Goal: Communication & Community: Answer question/provide support

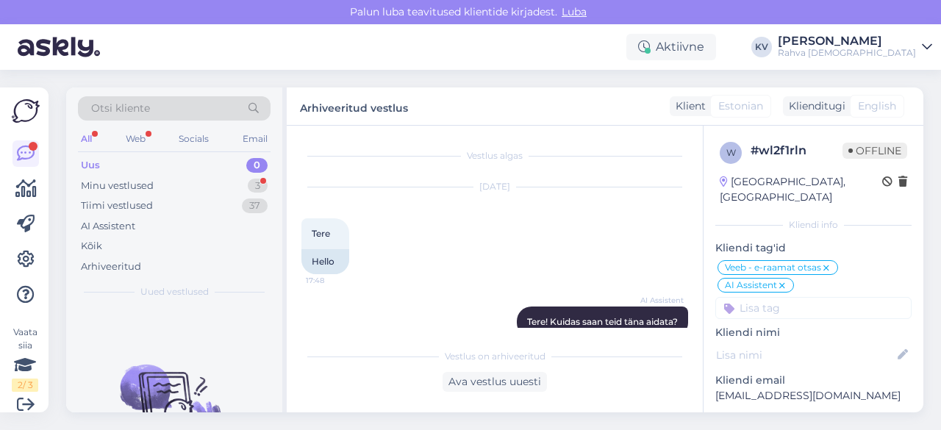
scroll to position [689, 0]
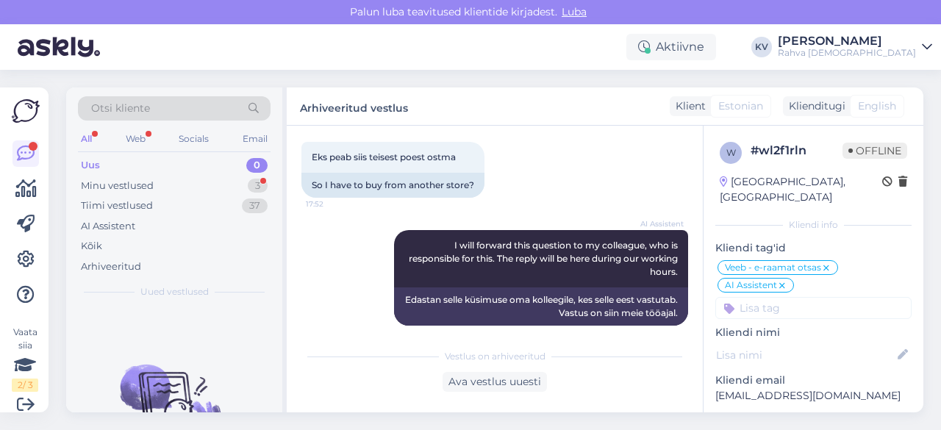
click at [147, 155] on div "Uus 0" at bounding box center [174, 165] width 193 height 21
click at [140, 179] on div "Minu vestlused" at bounding box center [117, 186] width 73 height 15
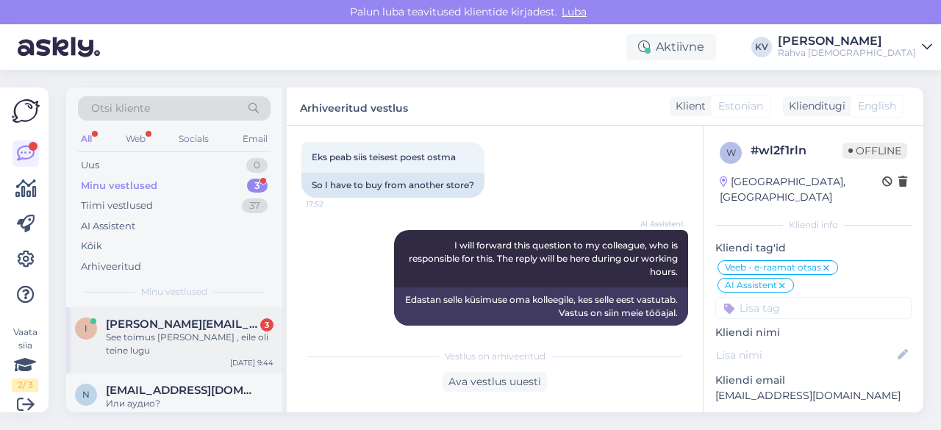
click at [154, 354] on div "i [PERSON_NAME][EMAIL_ADDRESS][DOMAIN_NAME] 3 See toimus [PERSON_NAME] , eile o…" at bounding box center [174, 340] width 216 height 66
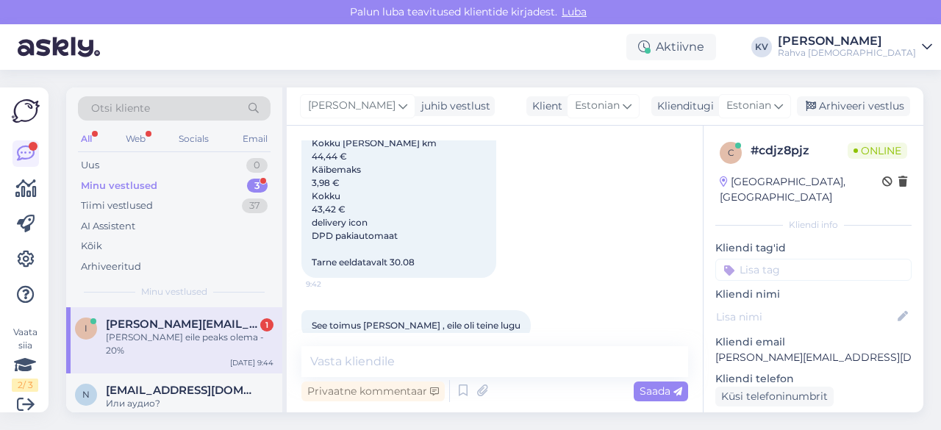
scroll to position [822, 0]
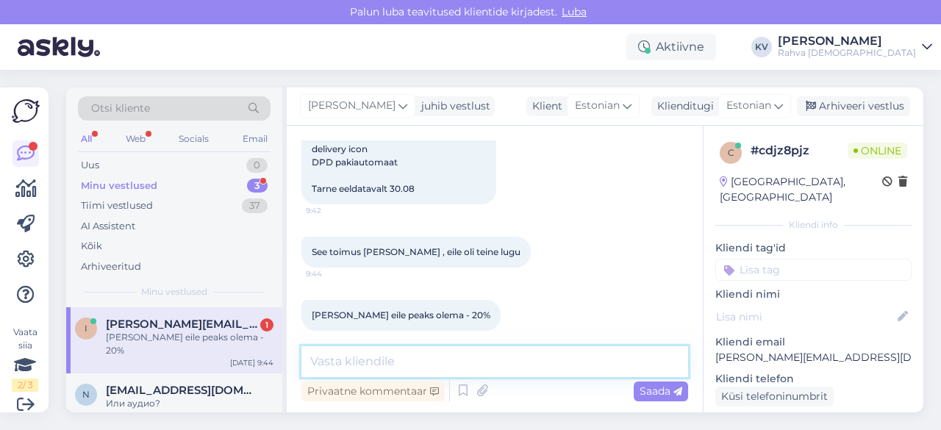
click at [398, 353] on textarea at bounding box center [494, 361] width 387 height 31
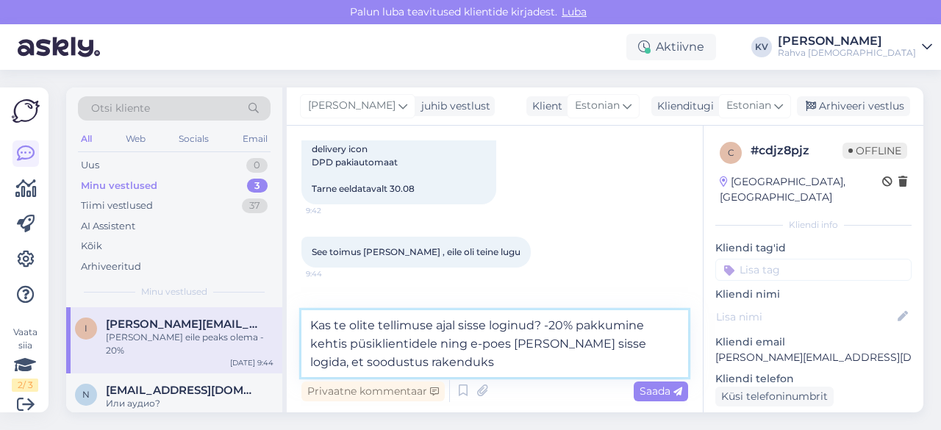
type textarea "Kas te olite tellimuse ajal sisse loginud? -20% pakkumine kehtis püsiklientidel…"
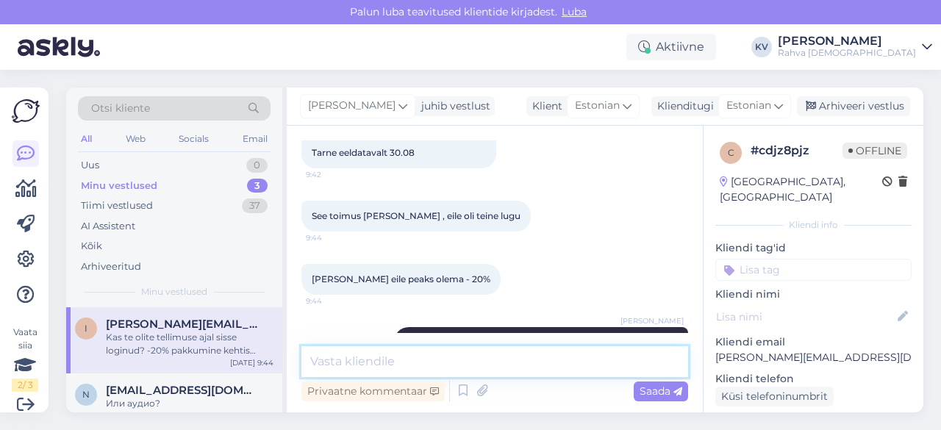
scroll to position [912, 0]
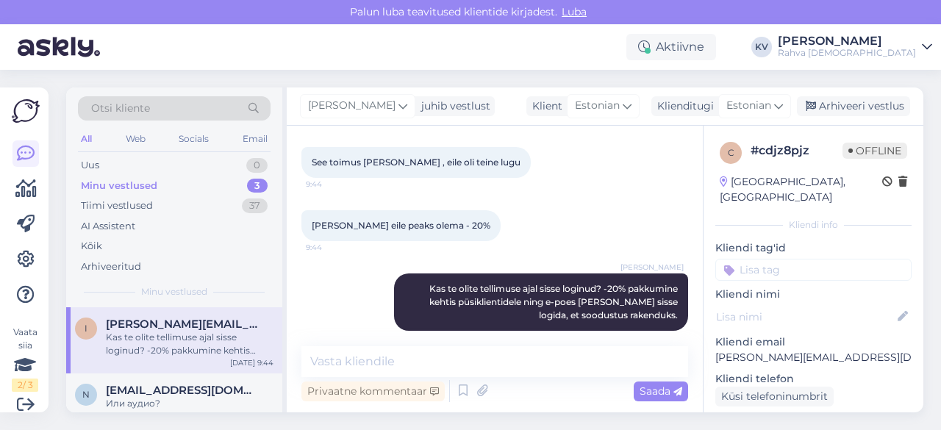
click at [748, 350] on p "[PERSON_NAME][EMAIL_ADDRESS][DOMAIN_NAME]" at bounding box center [813, 357] width 196 height 15
copy p "[PERSON_NAME][EMAIL_ADDRESS][DOMAIN_NAME]"
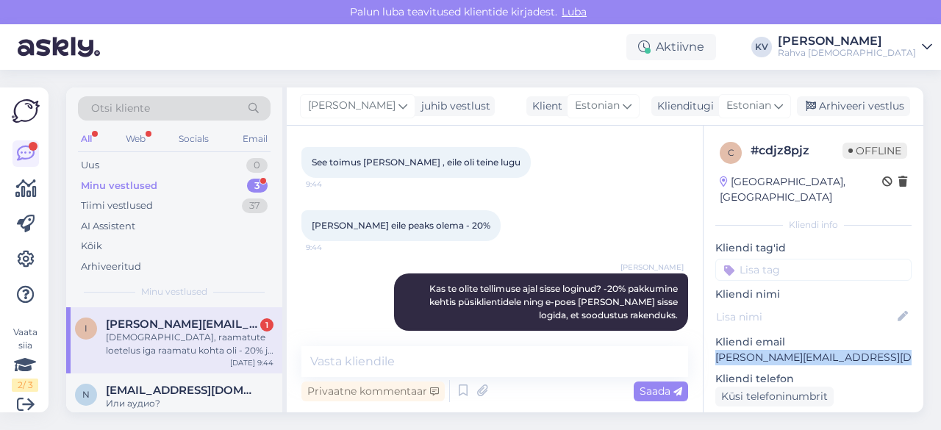
scroll to position [988, 0]
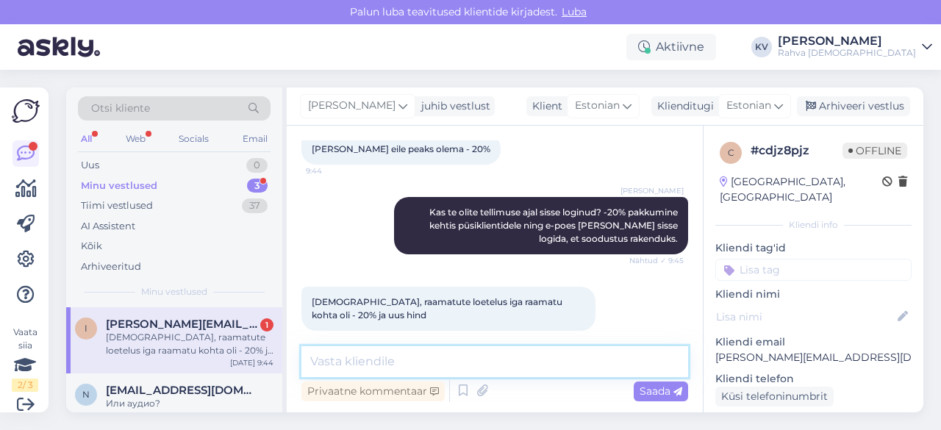
click at [458, 359] on textarea at bounding box center [494, 361] width 387 height 31
click at [472, 353] on textarea at bounding box center [494, 361] width 387 height 31
type textarea "a"
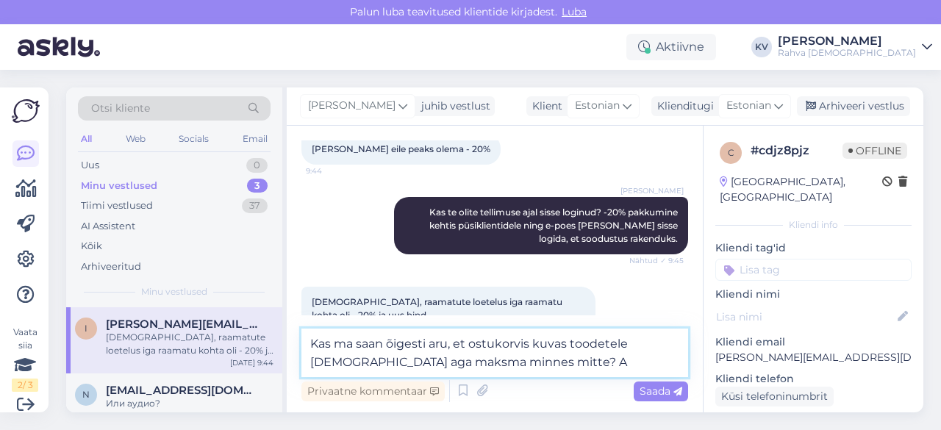
type textarea "Kas ma saan õigesti aru, et ostukorvis kuvas toodetele [DEMOGRAPHIC_DATA] aga m…"
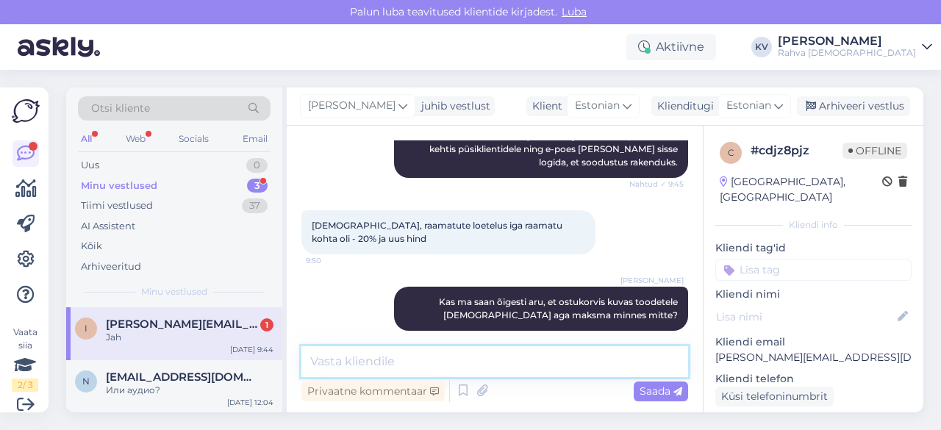
scroll to position [1128, 0]
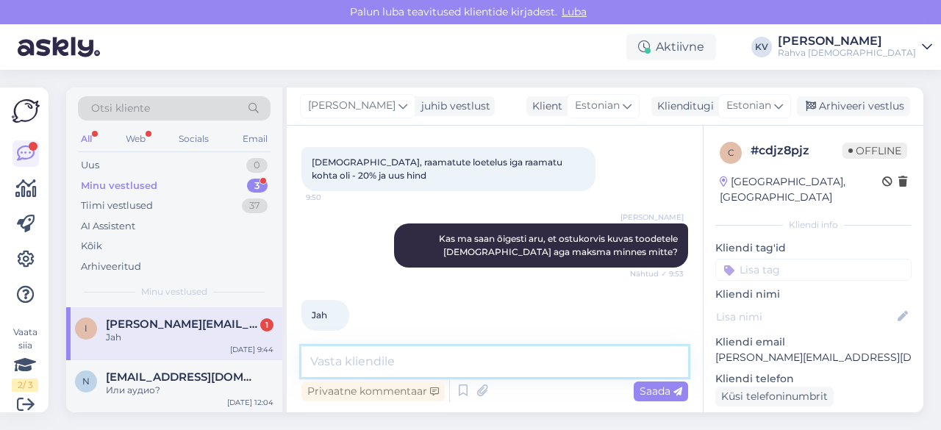
click at [384, 360] on textarea at bounding box center [494, 361] width 387 height 31
click at [457, 370] on textarea at bounding box center [494, 361] width 387 height 31
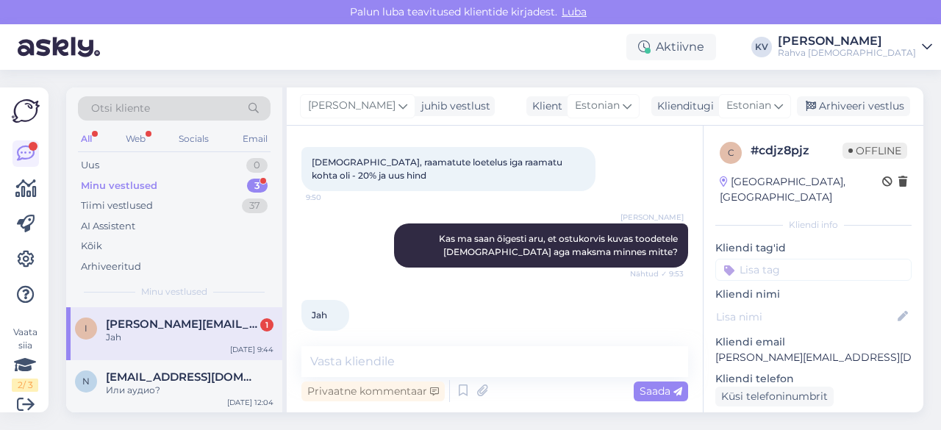
click at [158, 182] on div "Minu vestlused 3" at bounding box center [174, 186] width 193 height 21
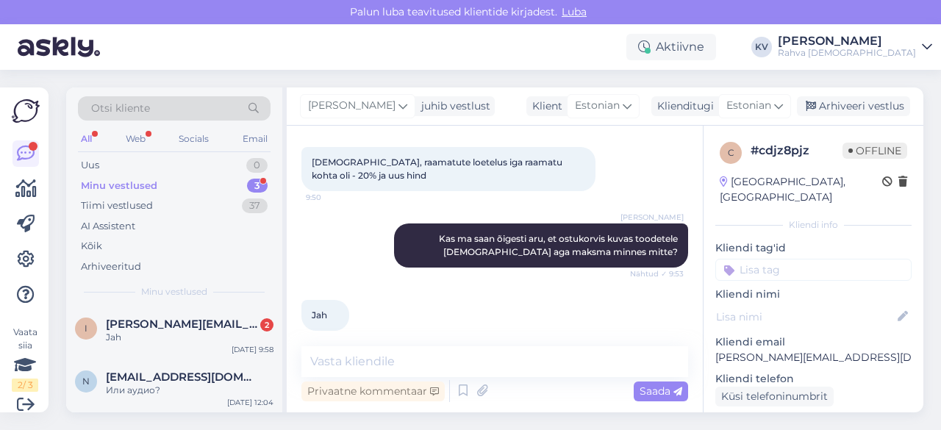
scroll to position [1191, 0]
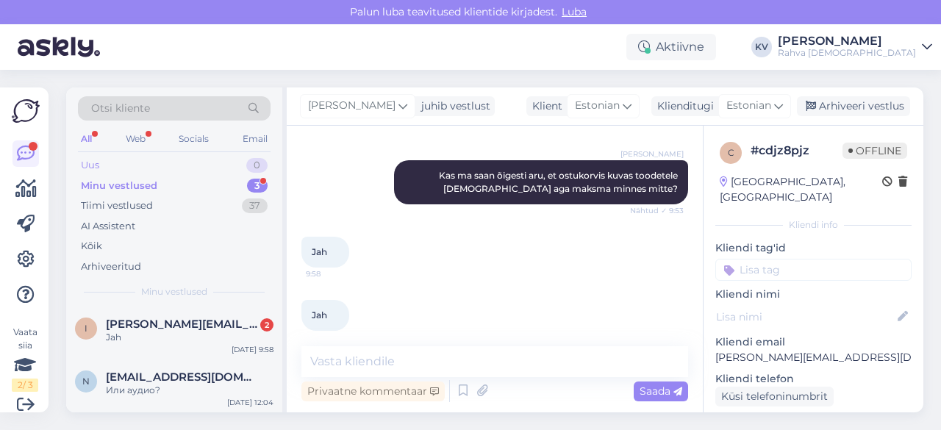
click at [107, 165] on div "Uus 0" at bounding box center [174, 165] width 193 height 21
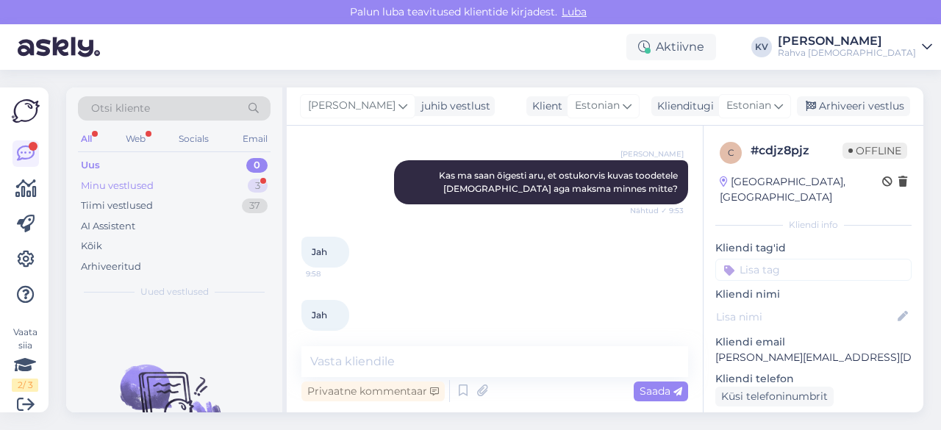
click at [111, 190] on div "Minu vestlused" at bounding box center [117, 186] width 73 height 15
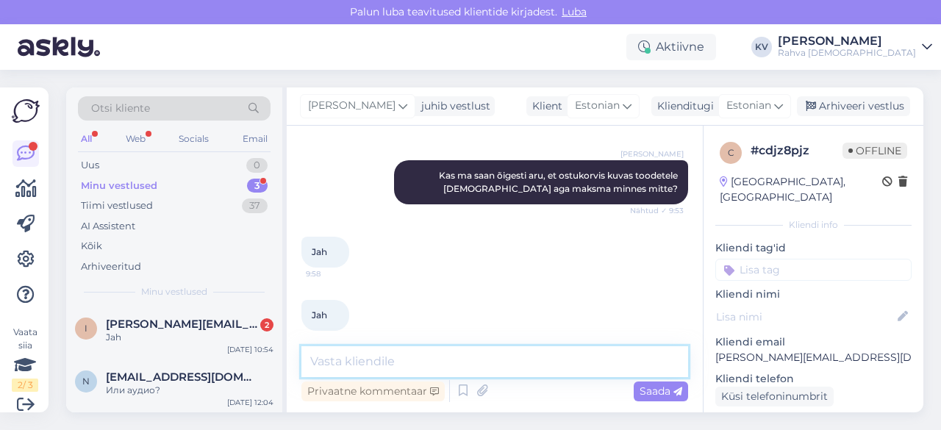
click at [363, 362] on textarea at bounding box center [494, 361] width 387 height 31
click at [419, 367] on textarea at bounding box center [494, 361] width 387 height 31
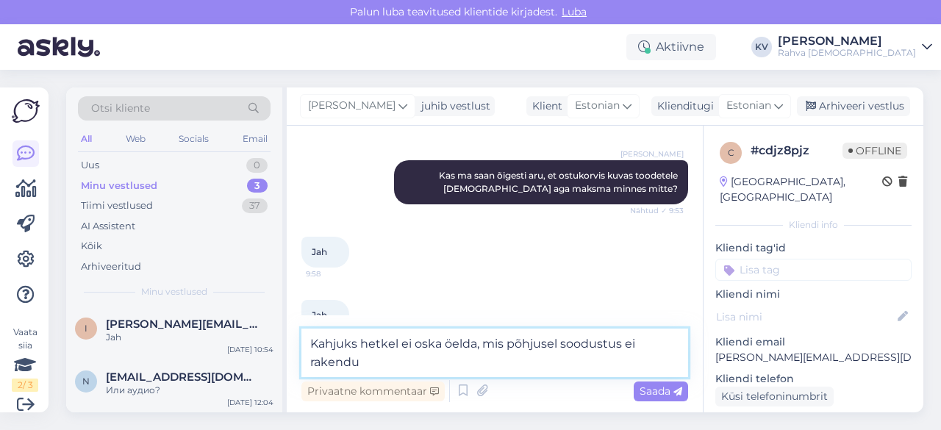
scroll to position [1207, 0]
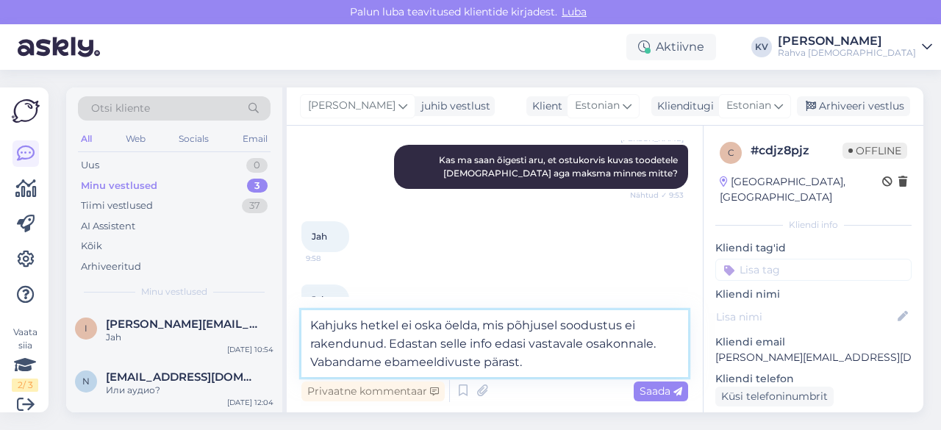
click at [383, 345] on textarea "Kahjuks hetkel ei oska öelda, mis põhjusel soodustus ei rakendunud. Edastan sel…" at bounding box center [494, 343] width 387 height 67
click at [412, 349] on textarea "Kahjuks hetkel ei oska öelda, mis põhjusel soodustus ei rakendunud eile. Edasta…" at bounding box center [494, 343] width 387 height 67
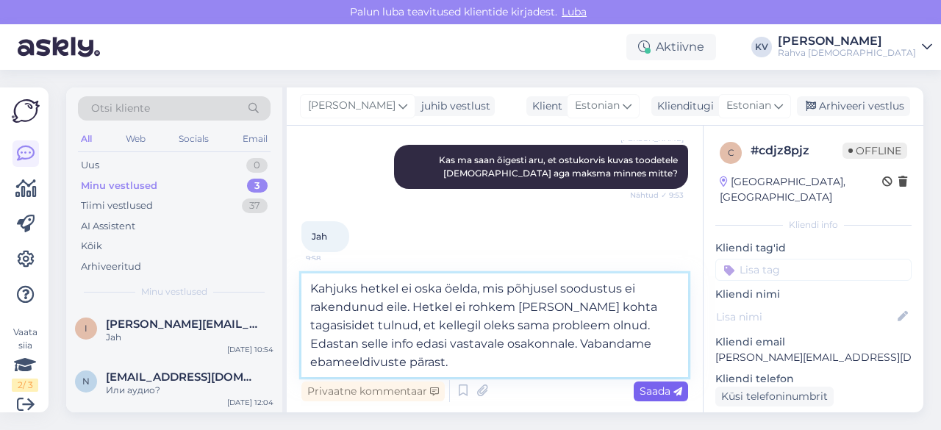
type textarea "Kahjuks hetkel ei oska öelda, mis põhjusel soodustus ei rakendunud eile. Hetkel…"
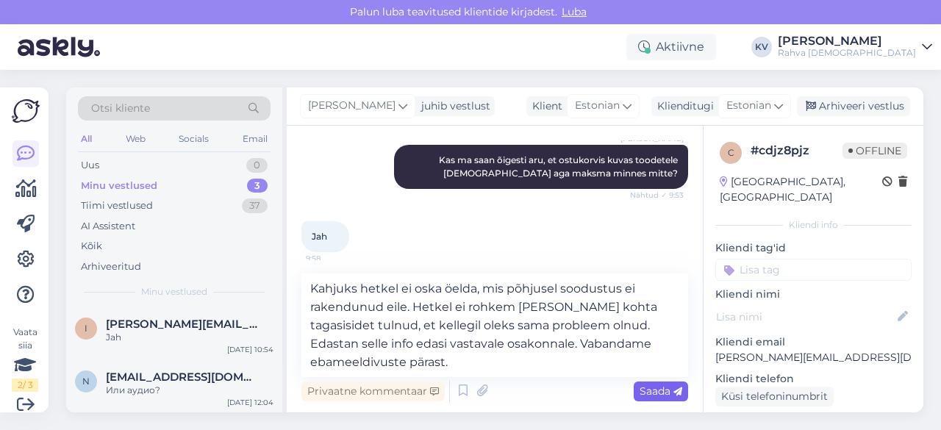
click at [641, 395] on span "Saada" at bounding box center [660, 390] width 43 height 13
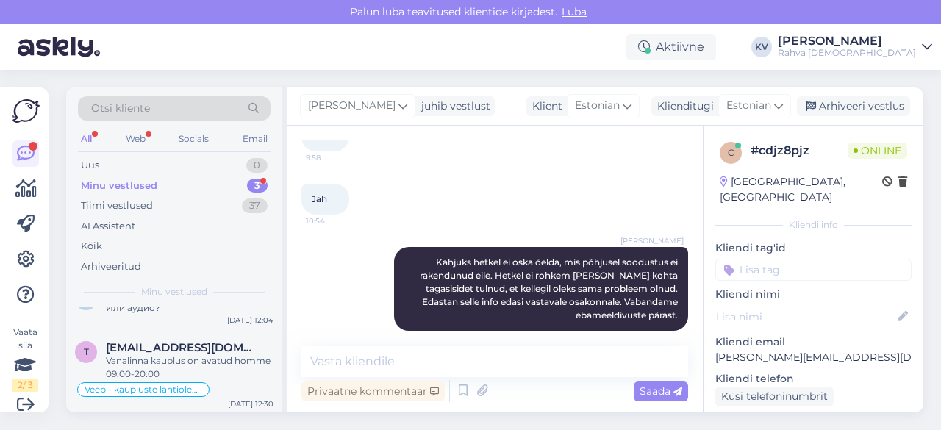
scroll to position [1384, 0]
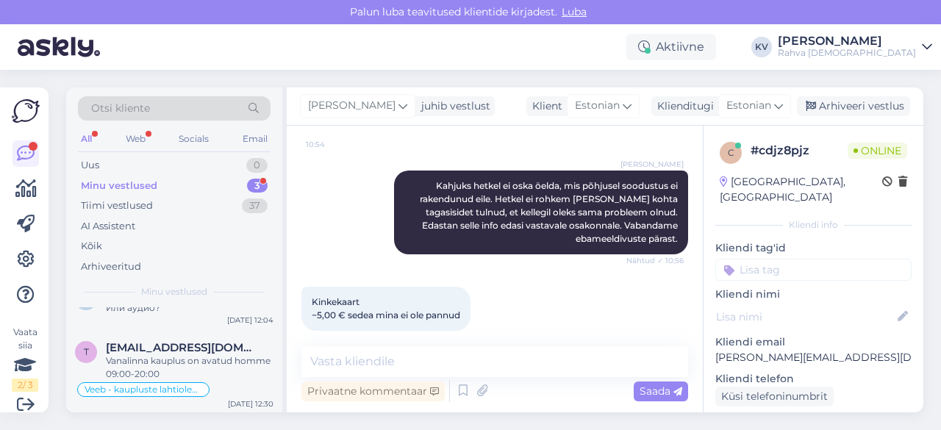
click at [207, 183] on div "Minu vestlused 3" at bounding box center [174, 186] width 193 height 21
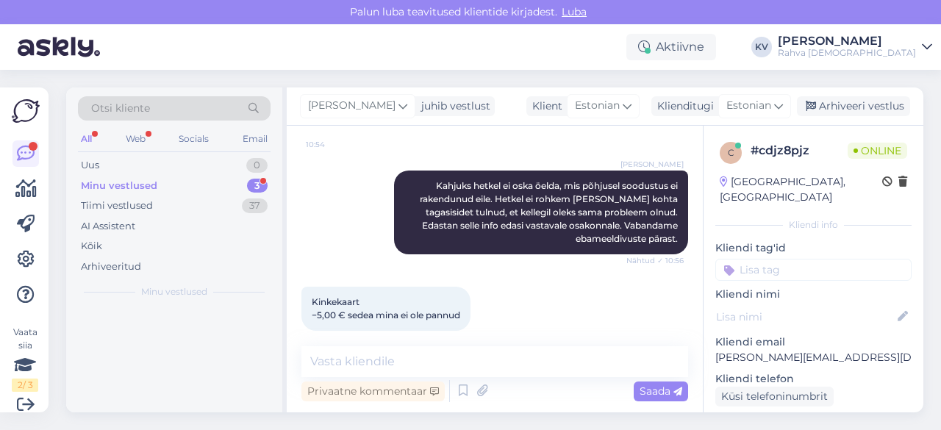
scroll to position [0, 0]
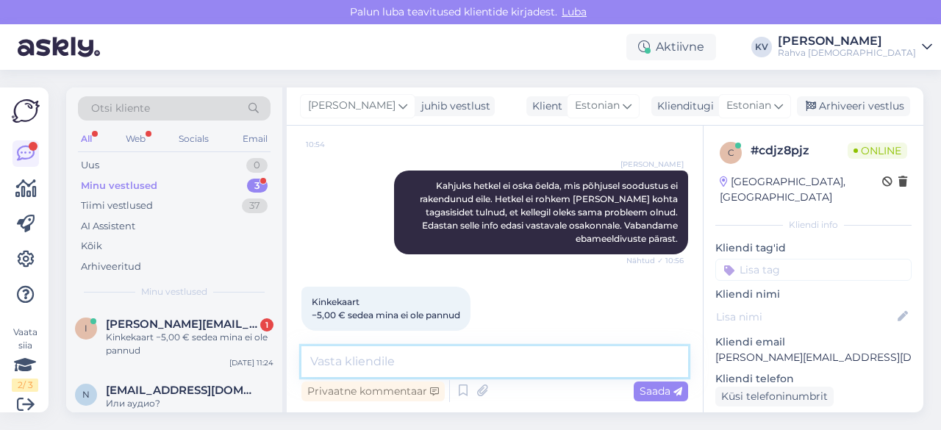
click at [369, 358] on textarea at bounding box center [494, 361] width 387 height 31
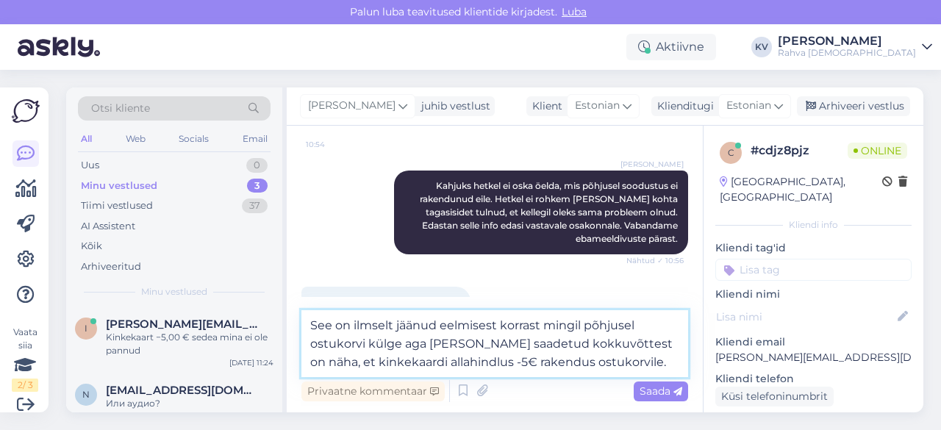
type textarea "See on ilmselt jäänud eelmisest korrast mingil põhjusel ostukorvi külge aga [PE…"
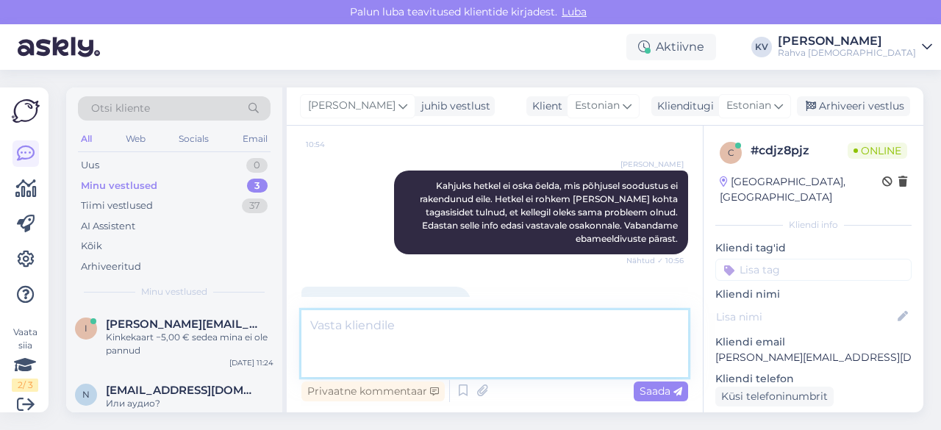
scroll to position [1473, 0]
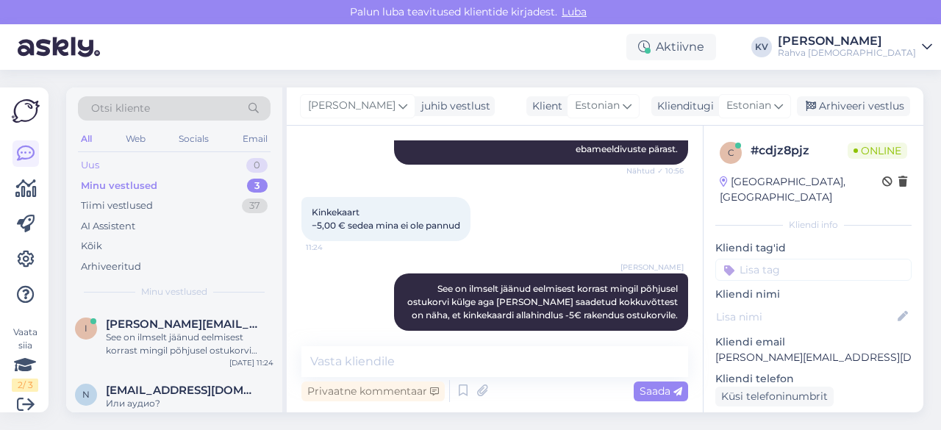
click at [134, 164] on div "Uus 0" at bounding box center [174, 165] width 193 height 21
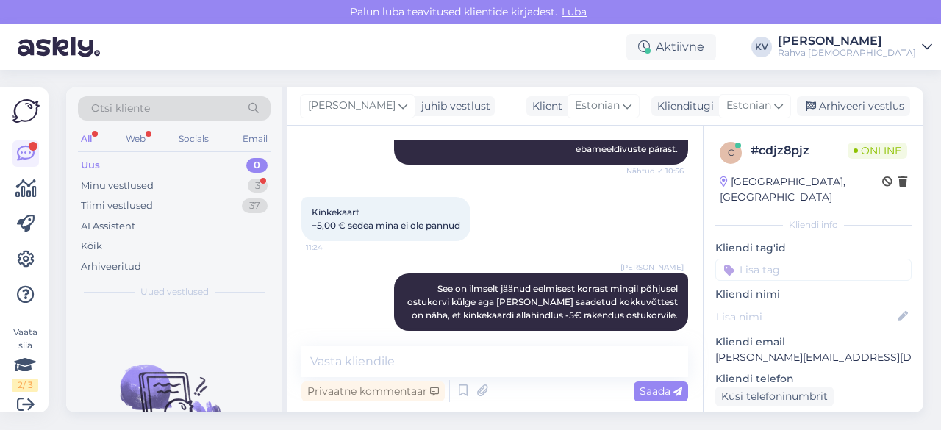
scroll to position [1537, 0]
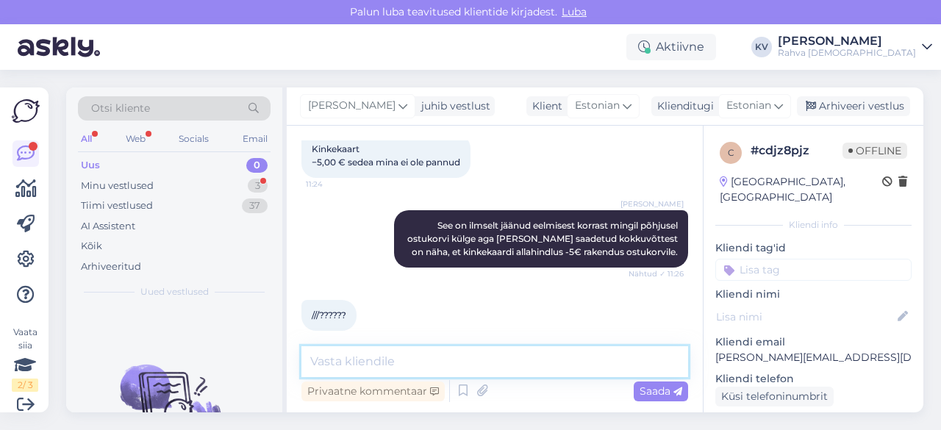
click at [367, 357] on textarea at bounding box center [494, 361] width 387 height 31
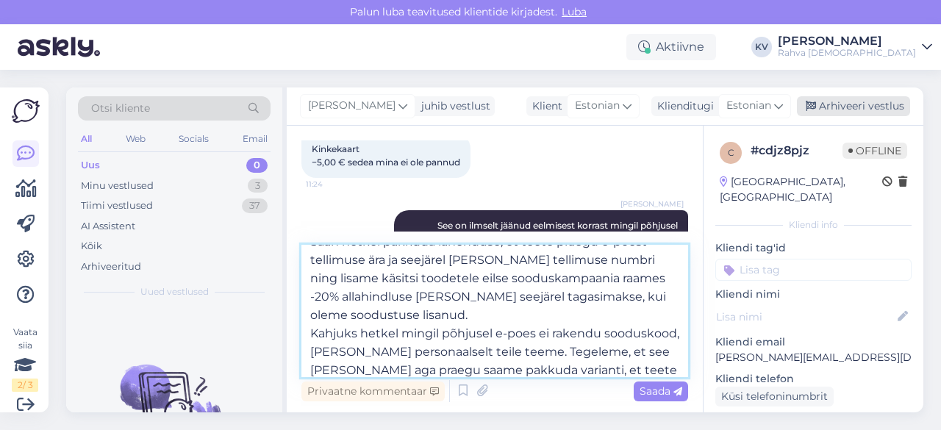
scroll to position [37, 0]
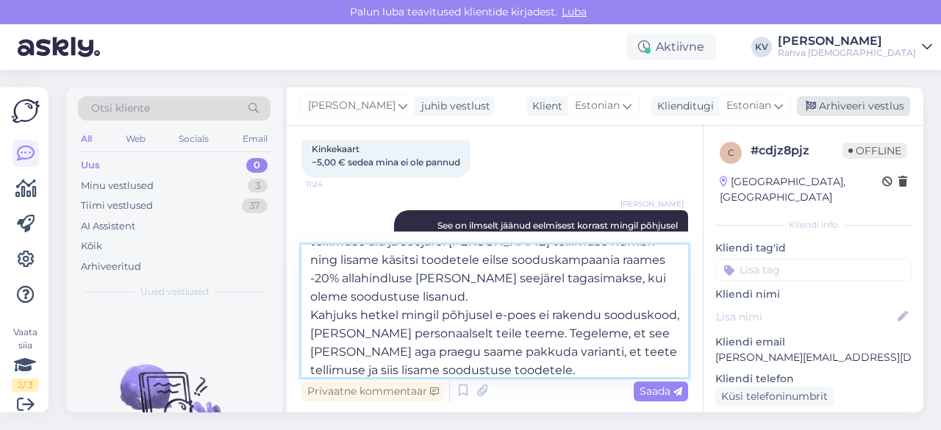
type textarea "Saan hetkel pakkuda lahenduse, et teete praegu e-poest tellimuse ära ja seejäre…"
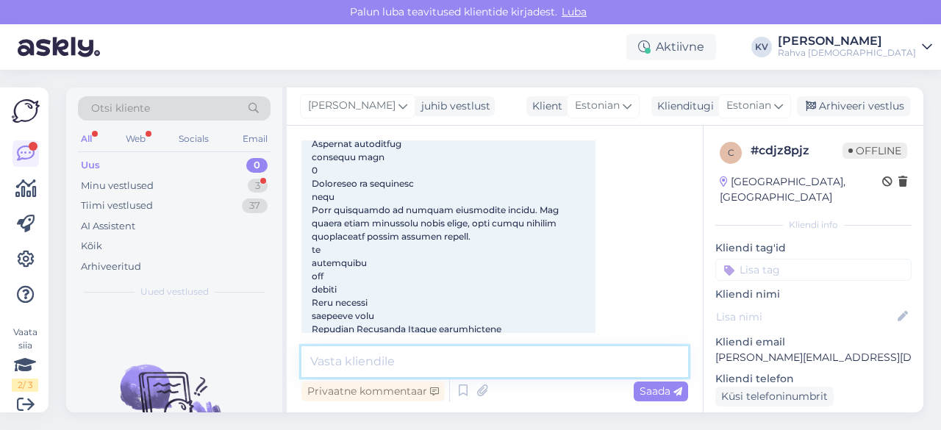
scroll to position [4200, 0]
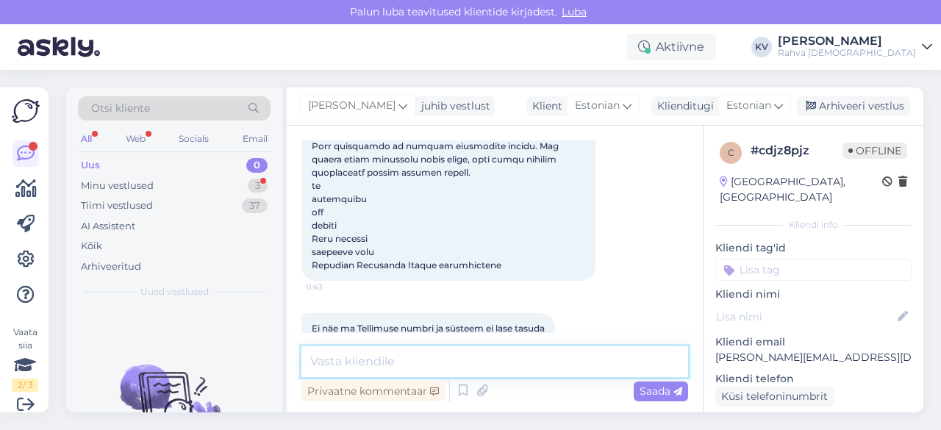
click at [476, 353] on textarea at bounding box center [494, 361] width 387 height 31
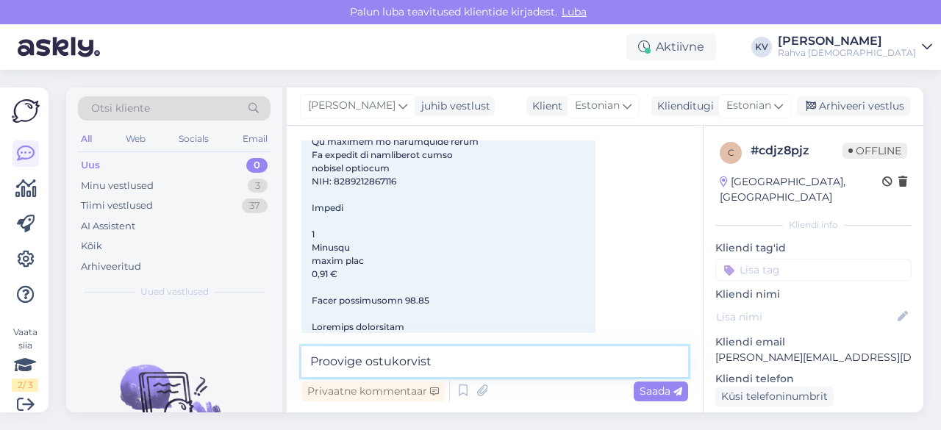
scroll to position [3245, 0]
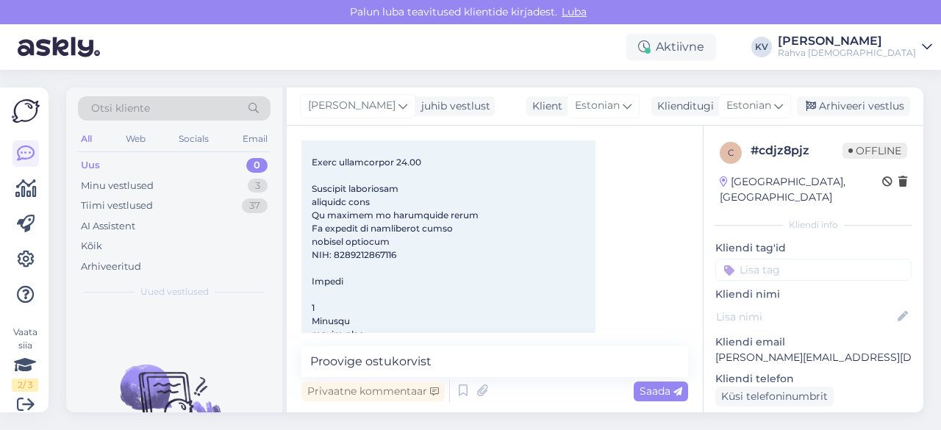
click at [369, 227] on span at bounding box center [436, 36] width 249 height 2379
copy span "9785042077319"
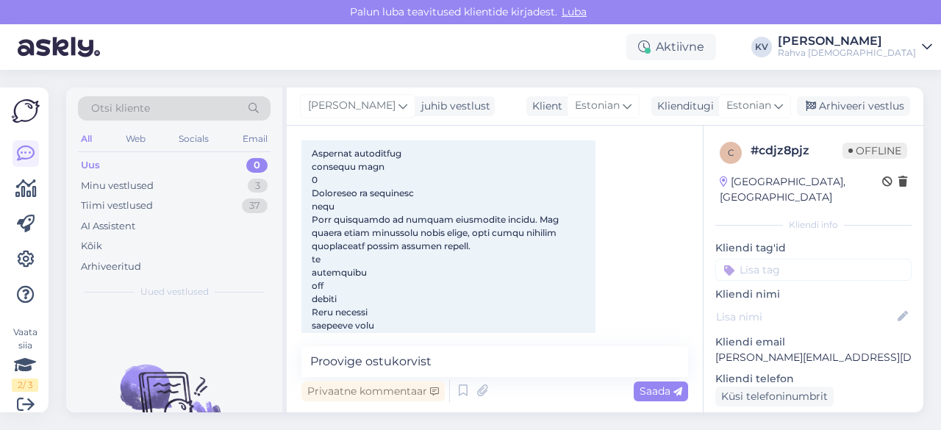
scroll to position [4200, 0]
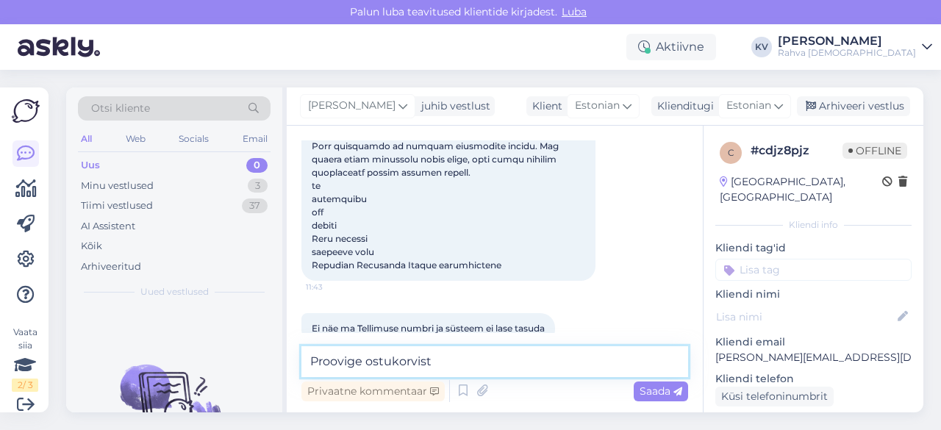
drag, startPoint x: 467, startPoint y: 365, endPoint x: 259, endPoint y: 370, distance: 208.0
click at [259, 370] on div "Otsi kliente All Web Socials Email Uus 0 Minu vestlused 3 Tiimi vestlused 37 AI…" at bounding box center [494, 249] width 857 height 325
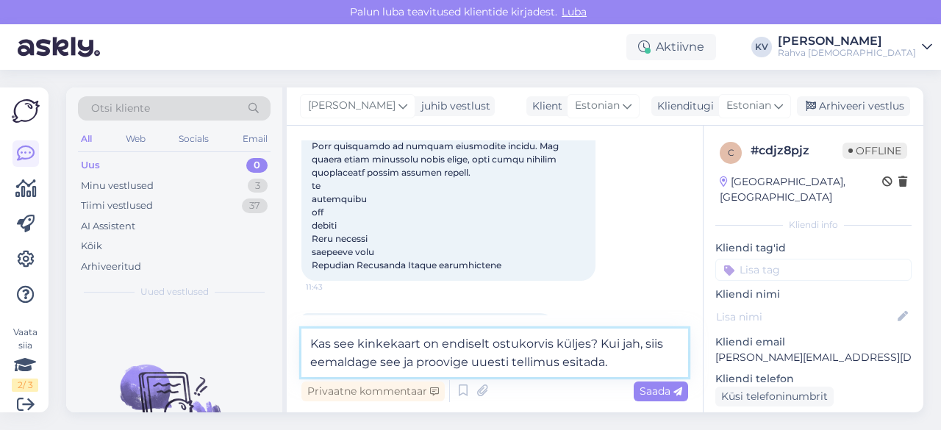
type textarea "Kas see kinkekaart on endiselt ostukorvis küljes? Kui jah, siis eemaldage see j…"
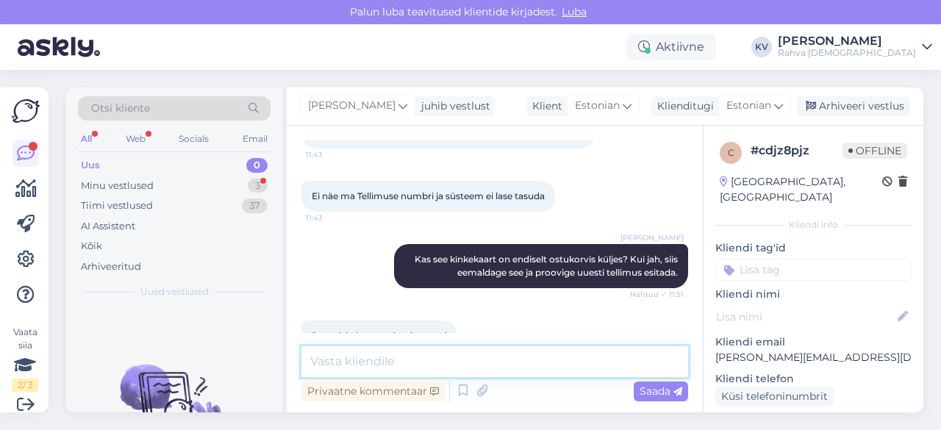
scroll to position [4340, 0]
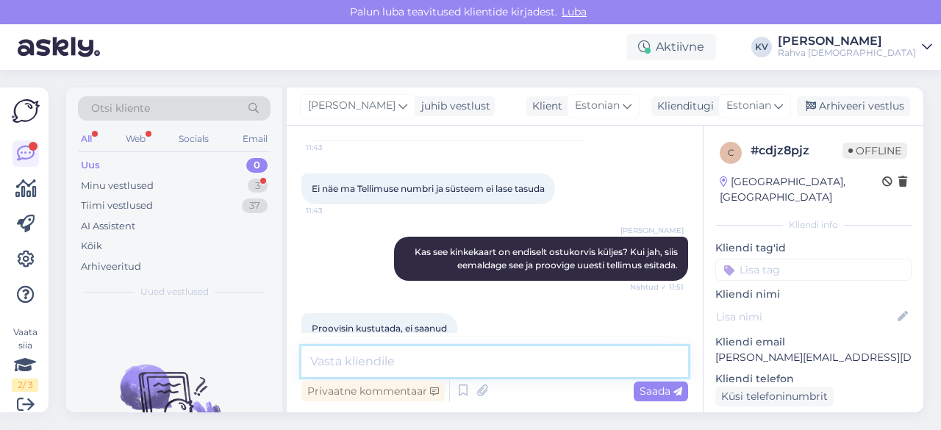
click at [420, 356] on textarea at bounding box center [494, 361] width 387 height 31
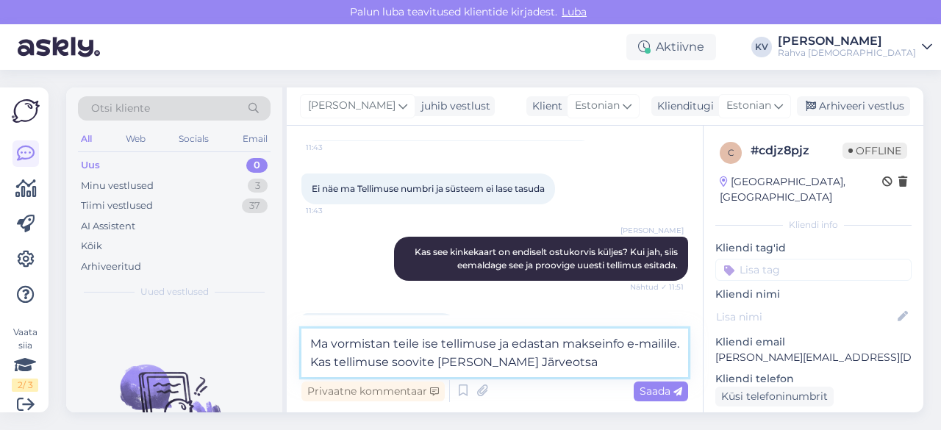
drag, startPoint x: 615, startPoint y: 363, endPoint x: 354, endPoint y: 360, distance: 260.9
click at [354, 360] on textarea "Ma vormistan teile ise tellimuse ja edastan makseinfo e-mailile. Kas tellimuse …" at bounding box center [494, 352] width 387 height 49
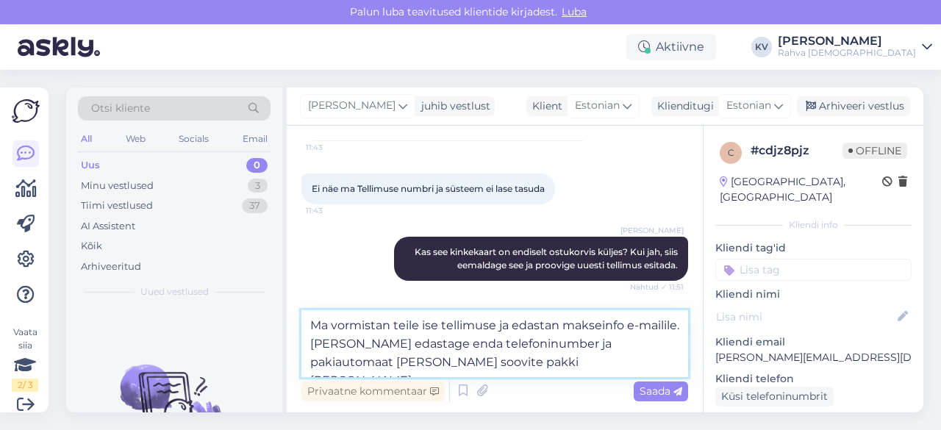
type textarea "Ma vormistan teile ise tellimuse ja edastan makseinfo e-mailile. [PERSON_NAME] …"
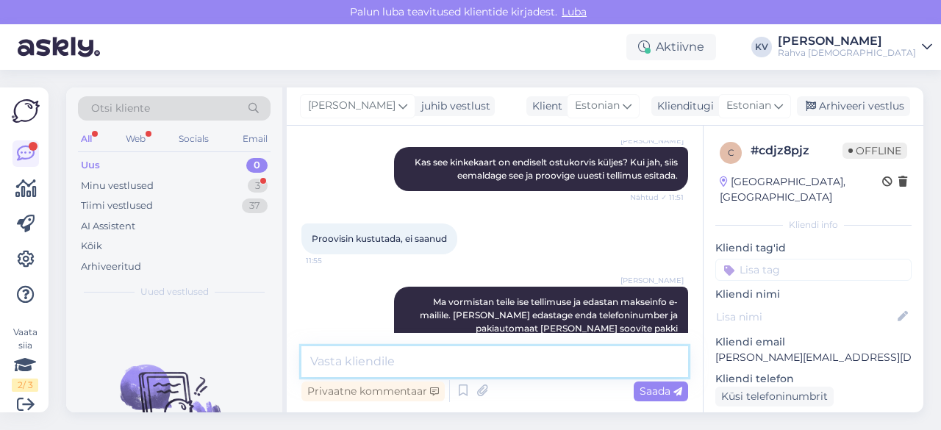
scroll to position [4556, 0]
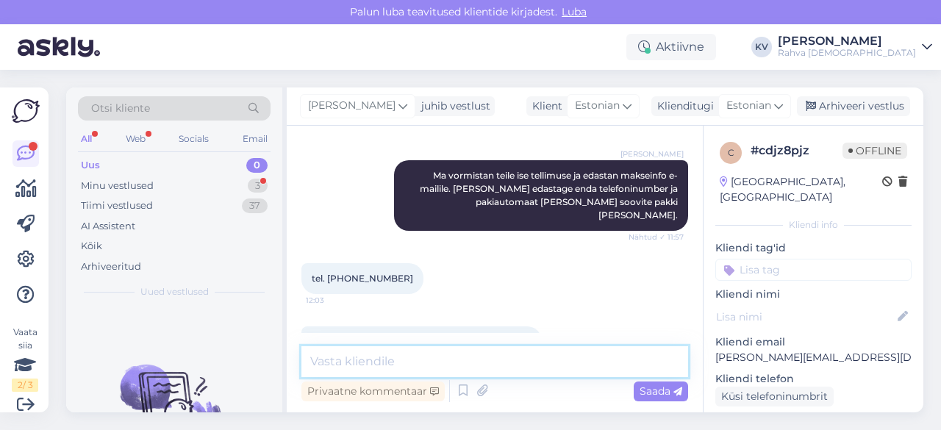
click at [410, 356] on textarea at bounding box center [494, 361] width 387 height 31
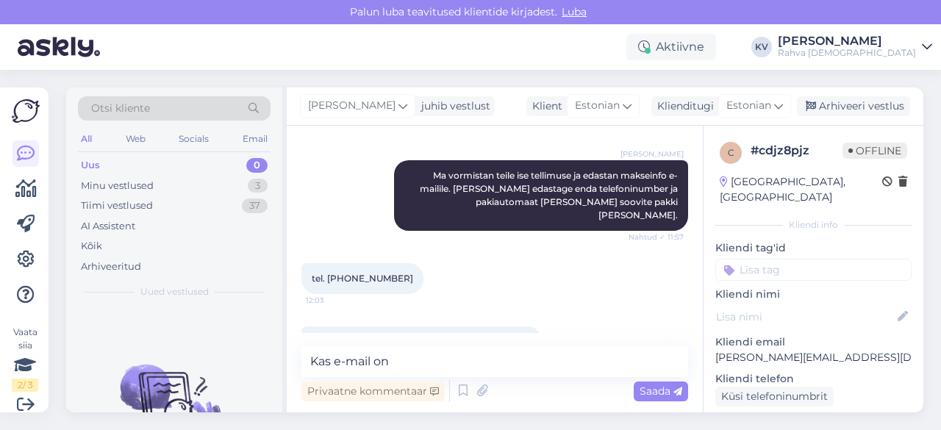
click at [776, 350] on p "[PERSON_NAME][EMAIL_ADDRESS][DOMAIN_NAME]" at bounding box center [813, 357] width 196 height 15
copy p "[PERSON_NAME][EMAIL_ADDRESS][DOMAIN_NAME]"
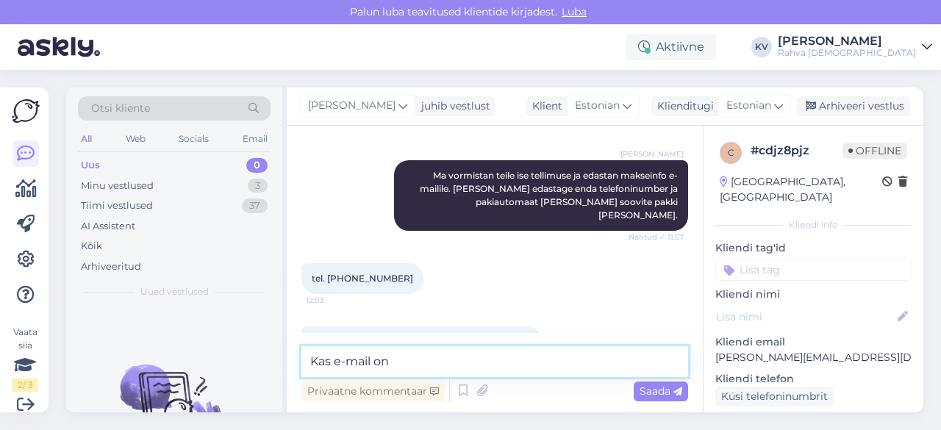
click at [434, 370] on textarea "Kas e-mail on" at bounding box center [494, 361] width 387 height 31
paste textarea "[PERSON_NAME][EMAIL_ADDRESS][DOMAIN_NAME]"
type textarea "Kas e-mail on [EMAIL_ADDRESS][DOMAIN_NAME] ?"
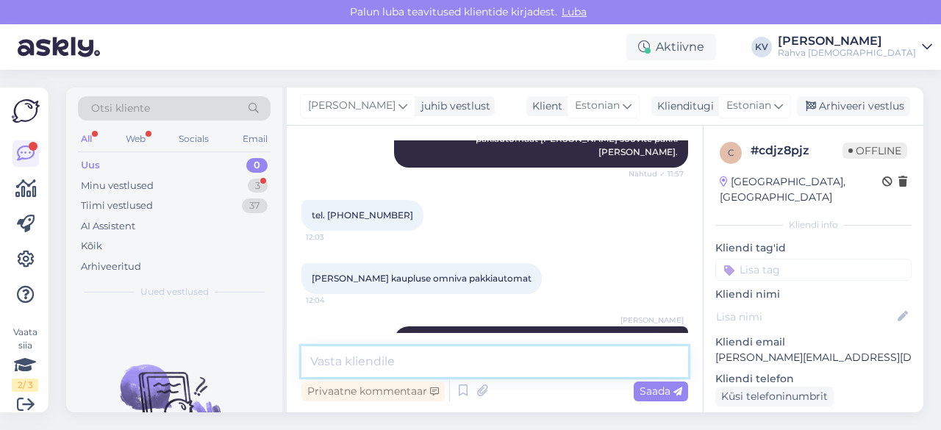
scroll to position [4682, 0]
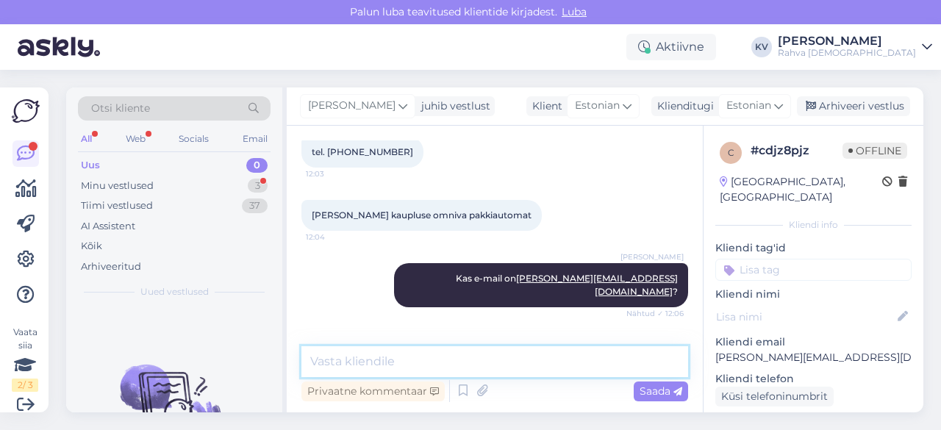
click at [423, 371] on textarea at bounding box center [494, 361] width 387 height 31
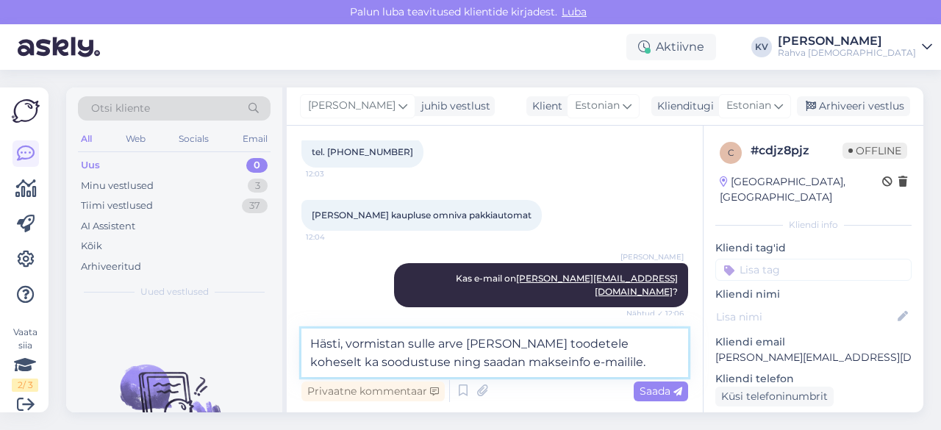
type textarea "Hästi, vormistan sulle arve [PERSON_NAME] toodetele koheselt ka soodustuse ning…"
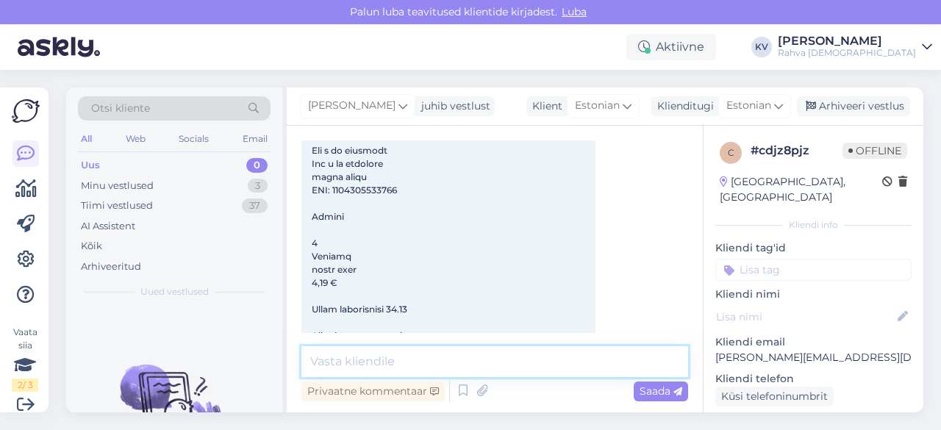
scroll to position [1966, 0]
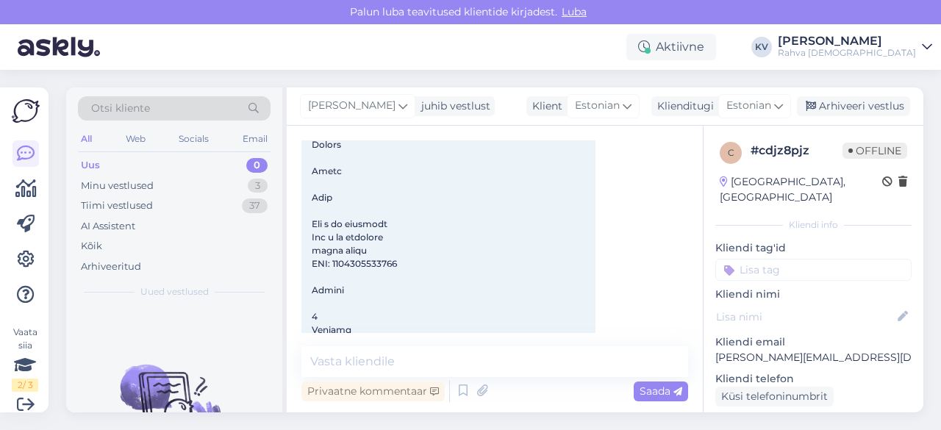
copy span "9785171696979"
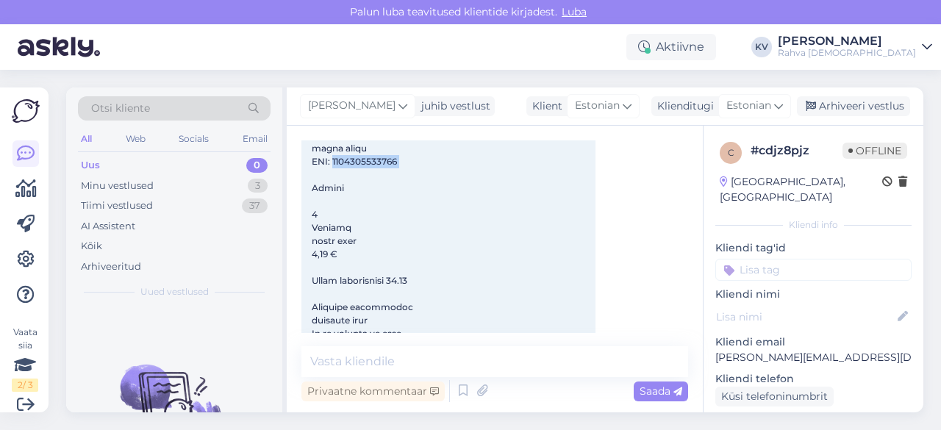
scroll to position [2113, 0]
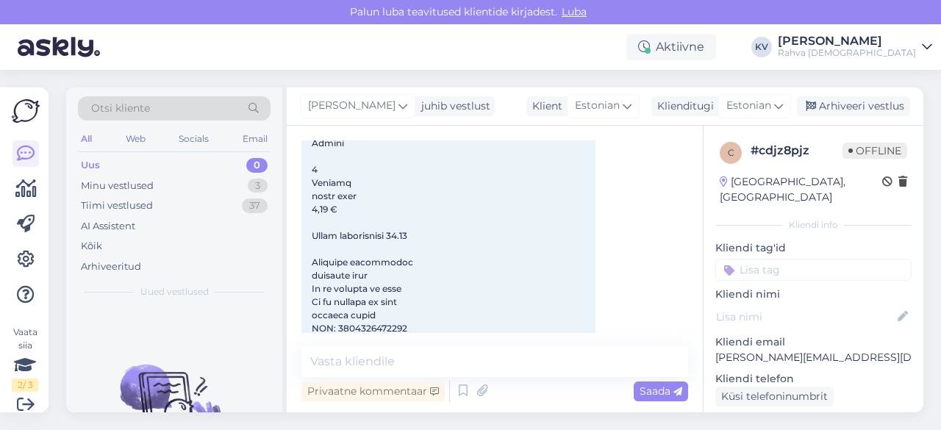
copy span "9785389264687"
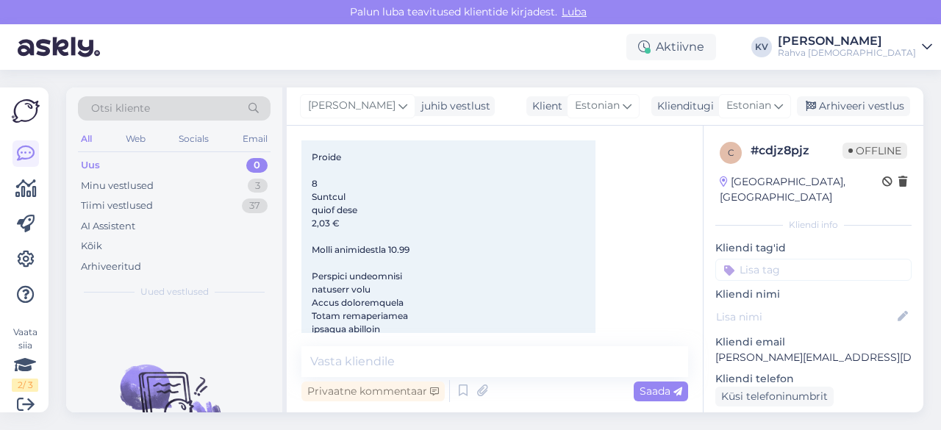
scroll to position [2333, 0]
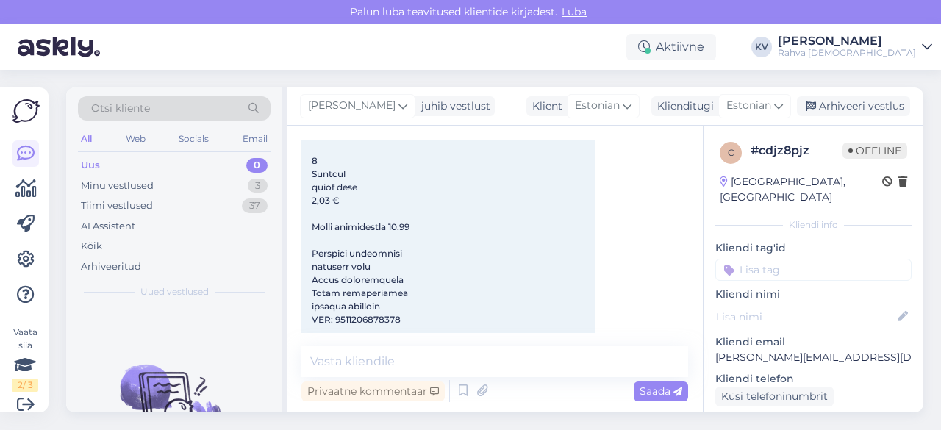
copy span "9785042125416"
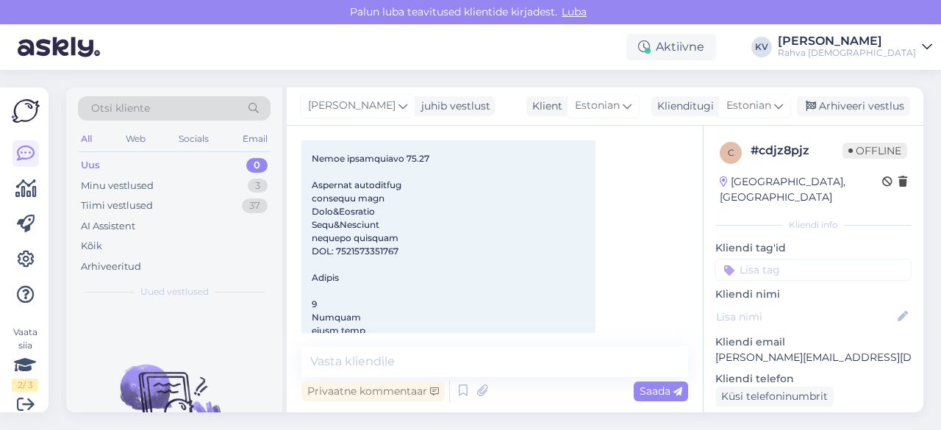
scroll to position [2627, 0]
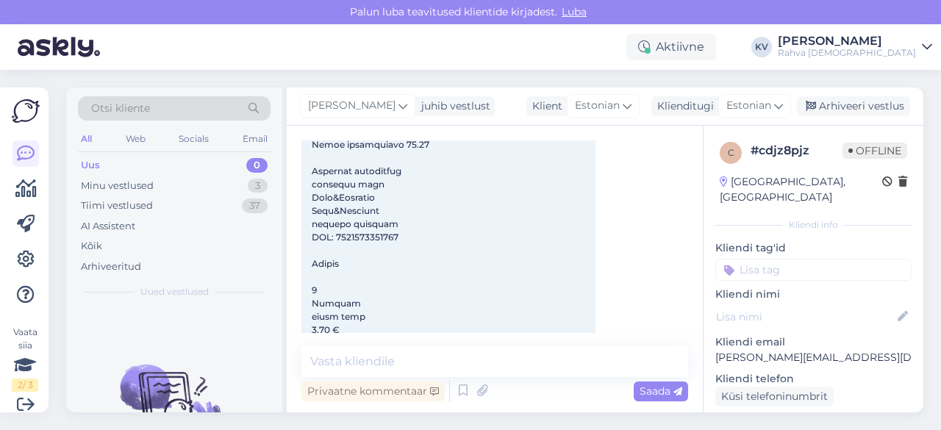
copy span "9785041218485"
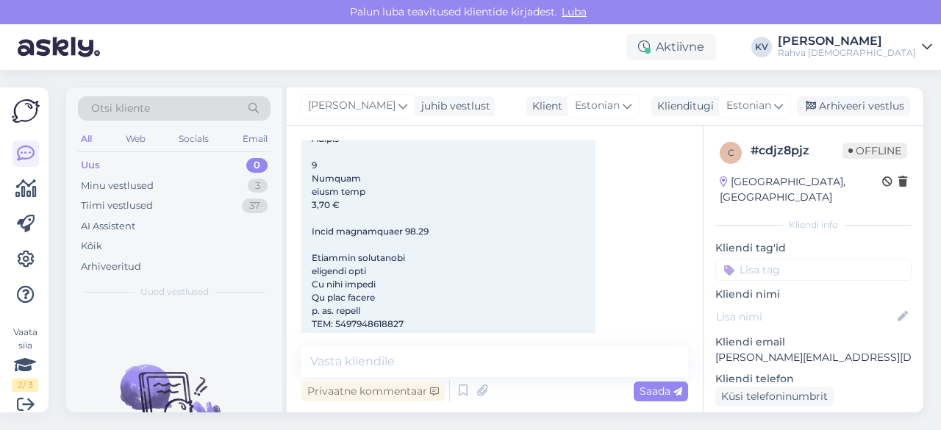
scroll to position [2774, 0]
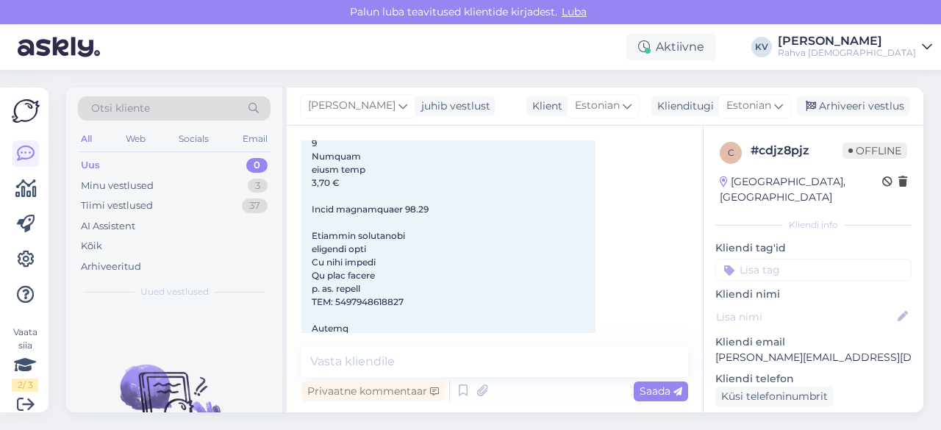
copy span "9785389212893"
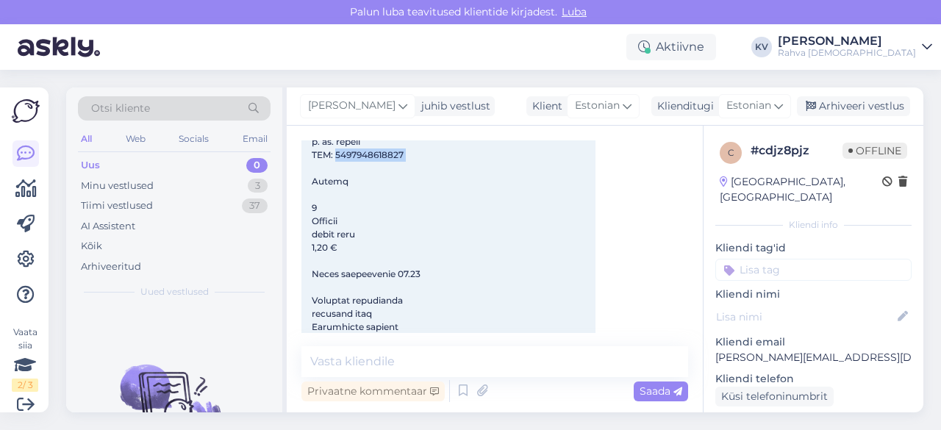
scroll to position [2995, 0]
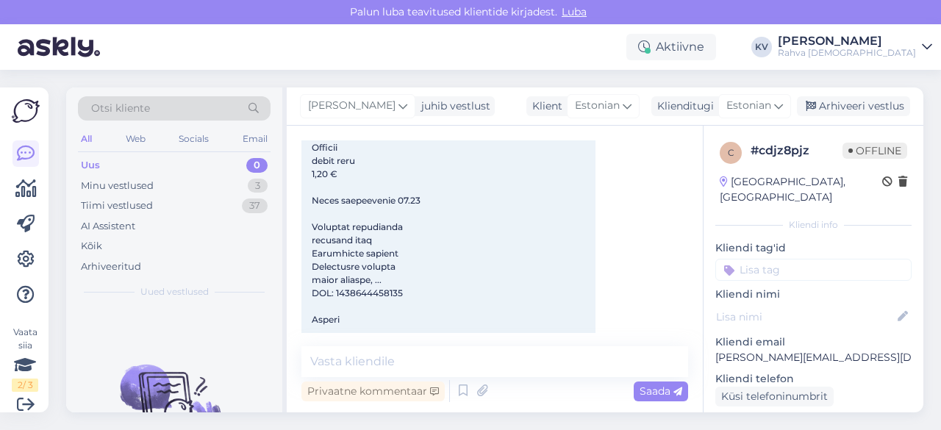
click at [400, 267] on span at bounding box center [436, 286] width 249 height 2379
copy span "9785042088063"
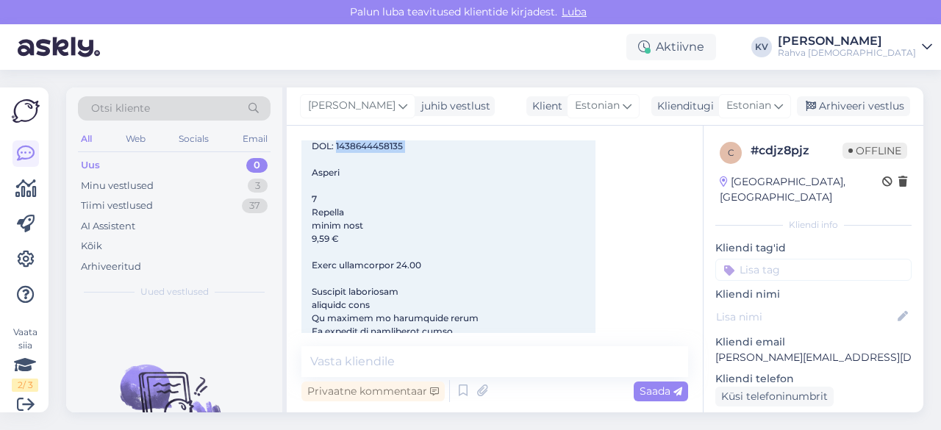
scroll to position [3215, 0]
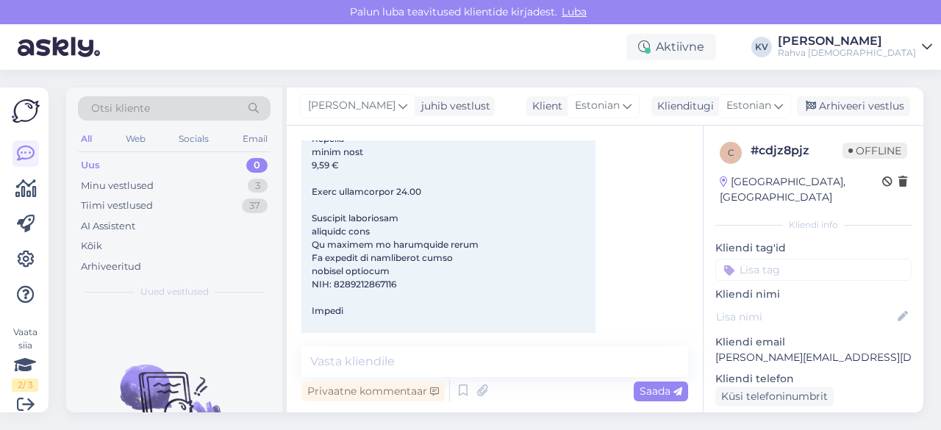
click at [395, 259] on span at bounding box center [436, 65] width 249 height 2379
copy span "9785042077319"
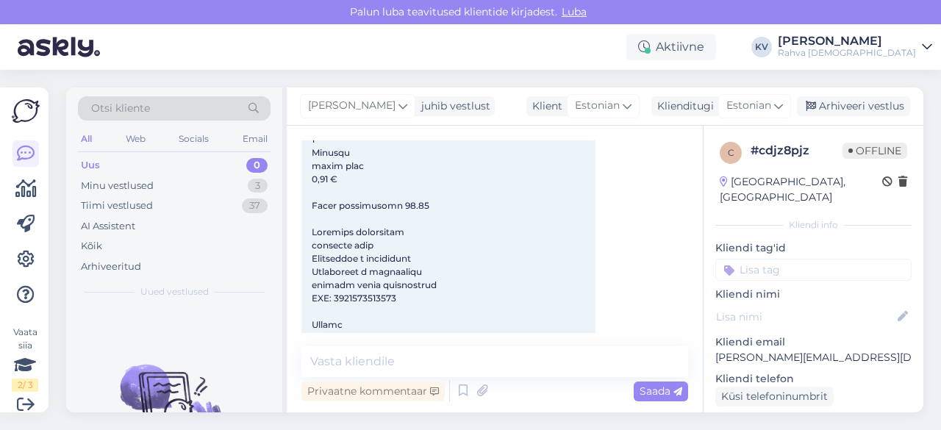
scroll to position [3436, 0]
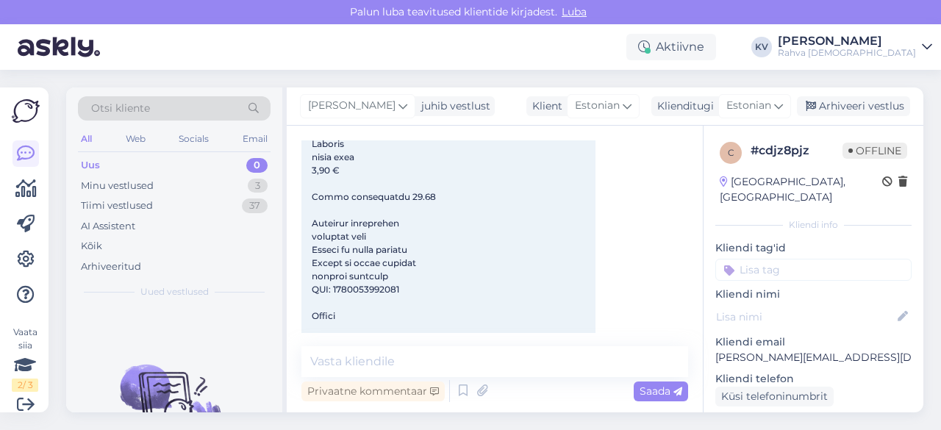
scroll to position [3656, 0]
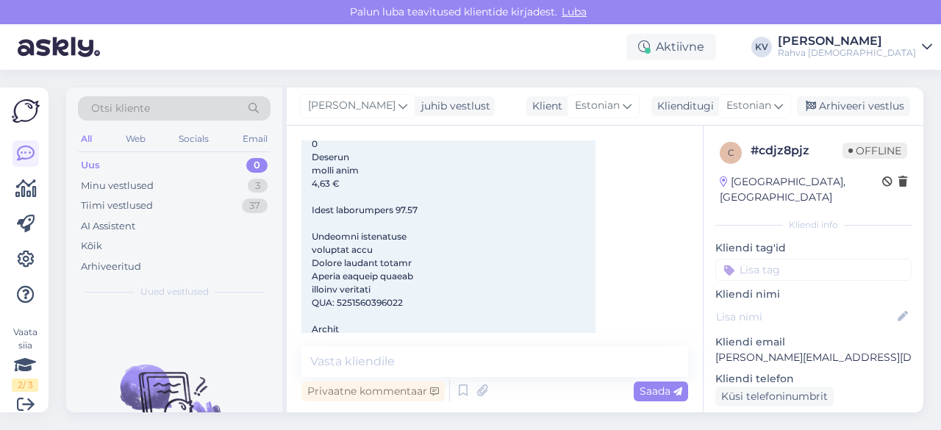
scroll to position [3877, 0]
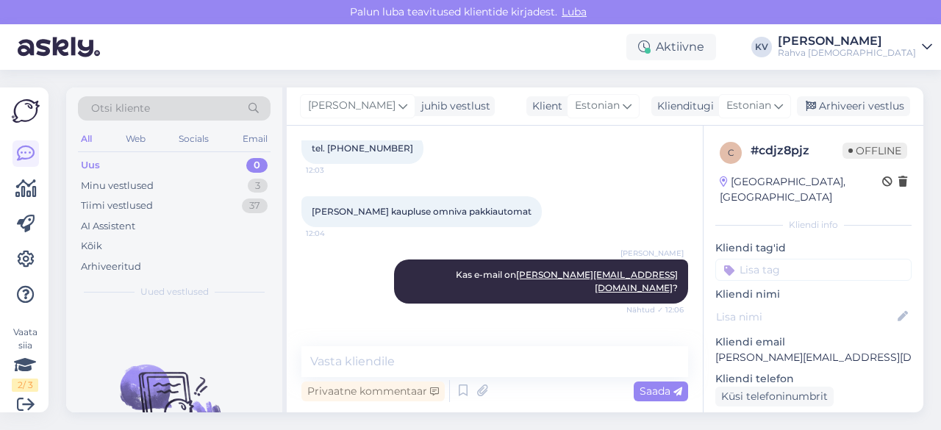
scroll to position [73, 0]
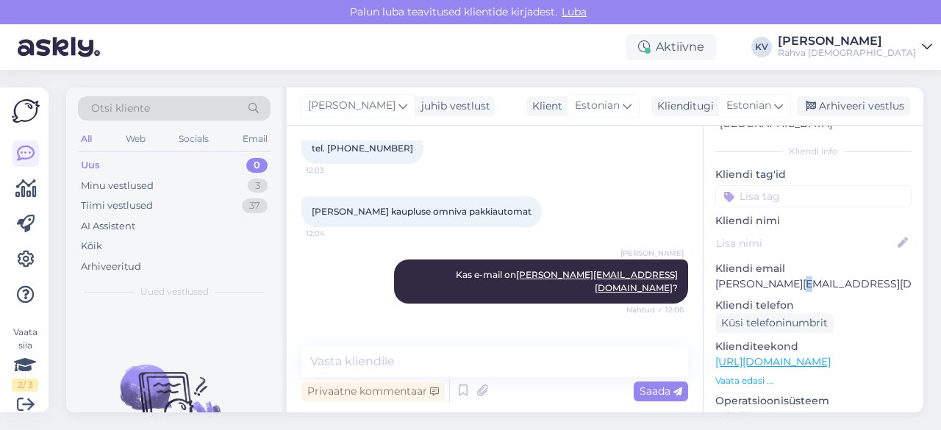
click at [786, 276] on p "[PERSON_NAME][EMAIL_ADDRESS][DOMAIN_NAME]" at bounding box center [813, 283] width 196 height 15
click at [788, 276] on p "[PERSON_NAME][EMAIL_ADDRESS][DOMAIN_NAME]" at bounding box center [813, 283] width 196 height 15
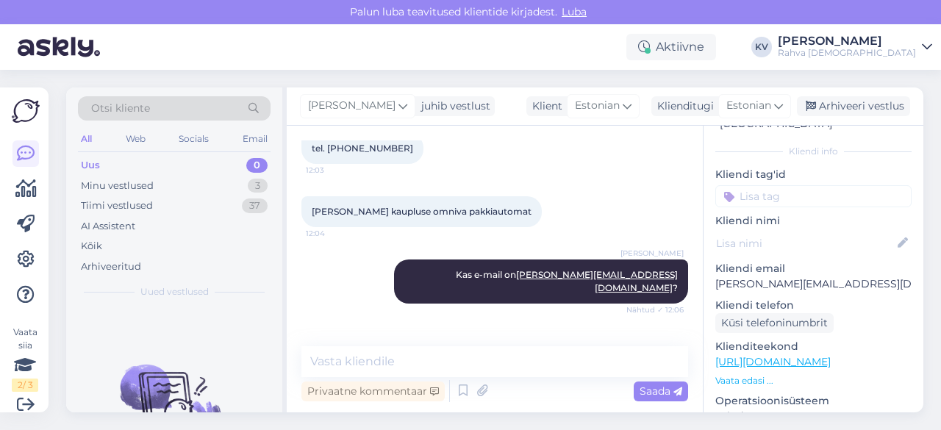
click at [758, 276] on p "[PERSON_NAME][EMAIL_ADDRESS][DOMAIN_NAME]" at bounding box center [813, 283] width 196 height 15
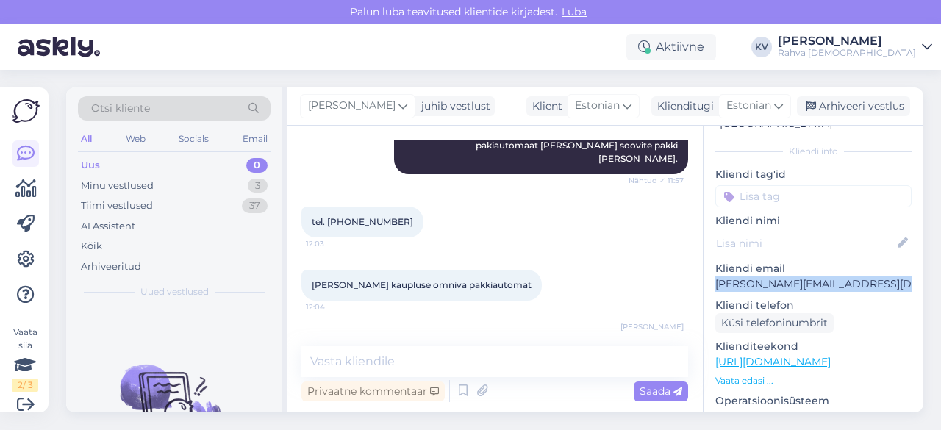
scroll to position [4539, 0]
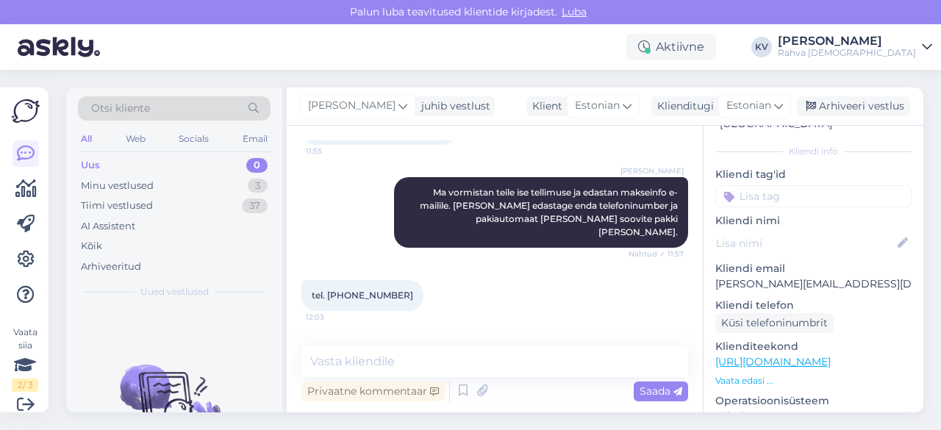
click at [357, 290] on span "tel. [PHONE_NUMBER]" at bounding box center [362, 295] width 101 height 11
click at [776, 189] on input at bounding box center [813, 196] width 196 height 22
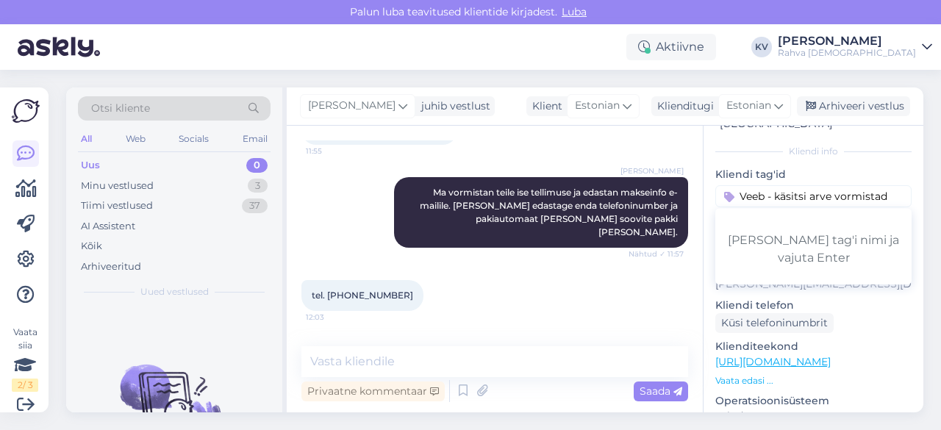
type input "Veeb - käsitsi arve vormistada"
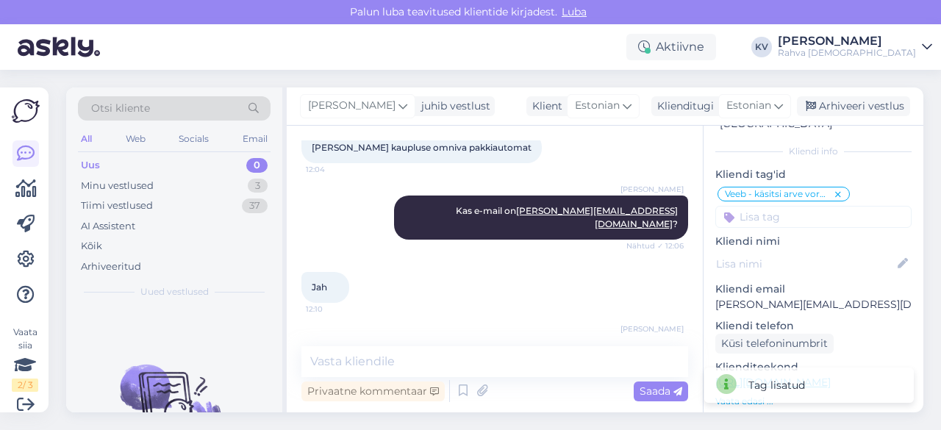
scroll to position [4758, 0]
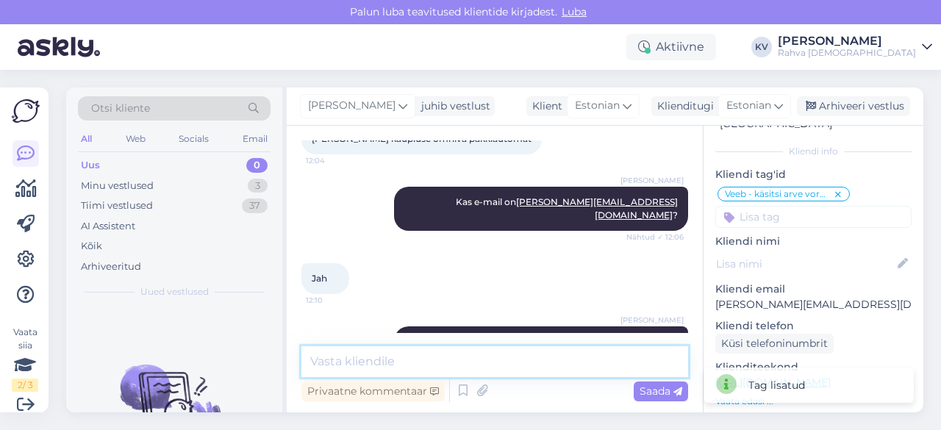
click at [418, 370] on textarea at bounding box center [494, 361] width 387 height 31
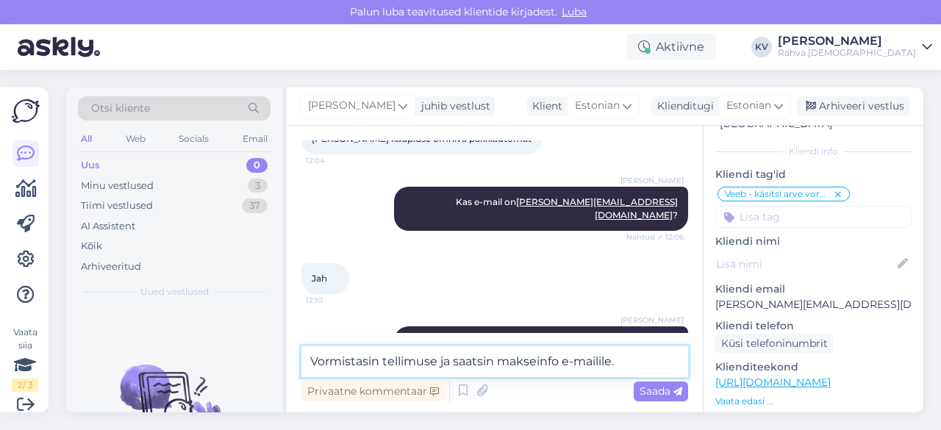
type textarea "Vormistasin tellimuse ja saatsin makseinfo e-mailile."
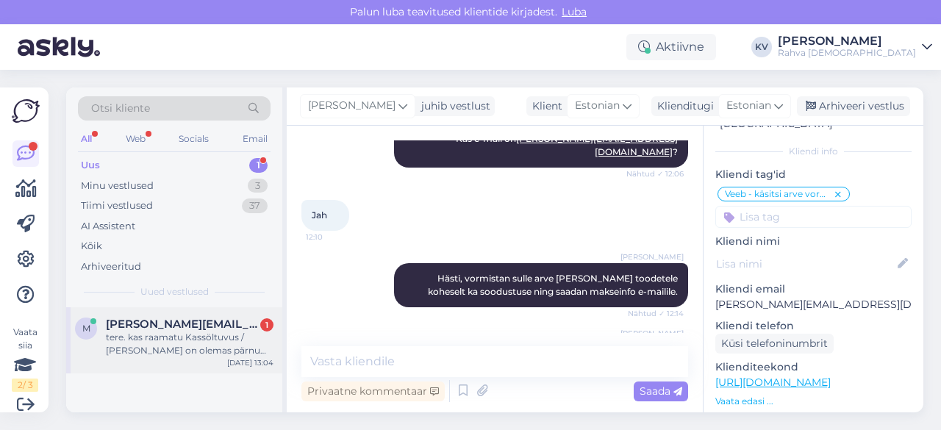
click at [173, 340] on div "tere. kas raamatu Kassöltuvus / [PERSON_NAME] on olemas pärnu rahva raamatu poe…" at bounding box center [190, 344] width 168 height 26
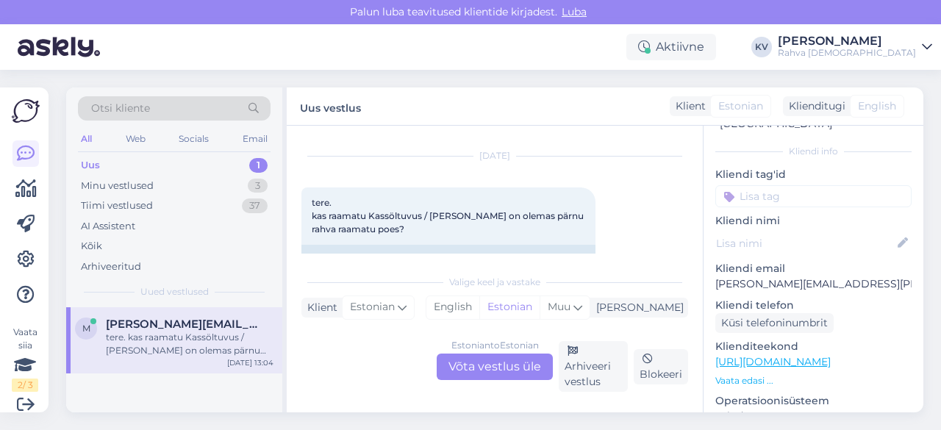
scroll to position [89, 0]
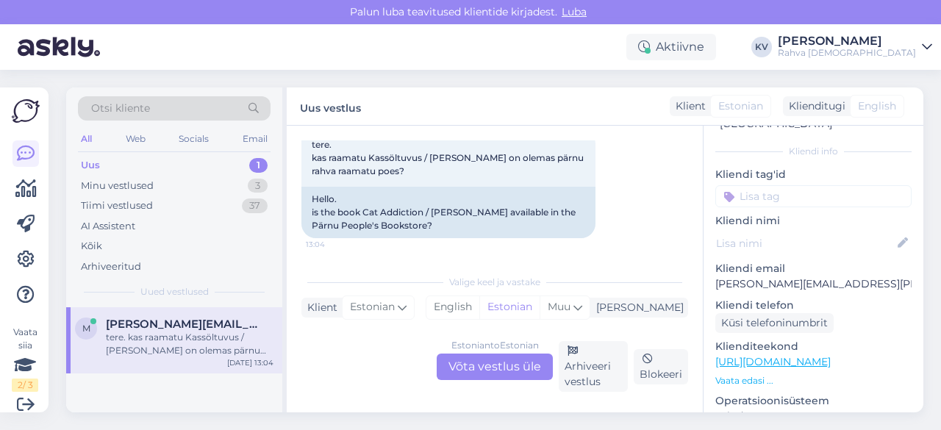
click at [779, 355] on link "[URL][DOMAIN_NAME]" at bounding box center [772, 361] width 115 height 13
click at [497, 377] on div "Estonian to Estonian Võta vestlus üle" at bounding box center [495, 366] width 116 height 26
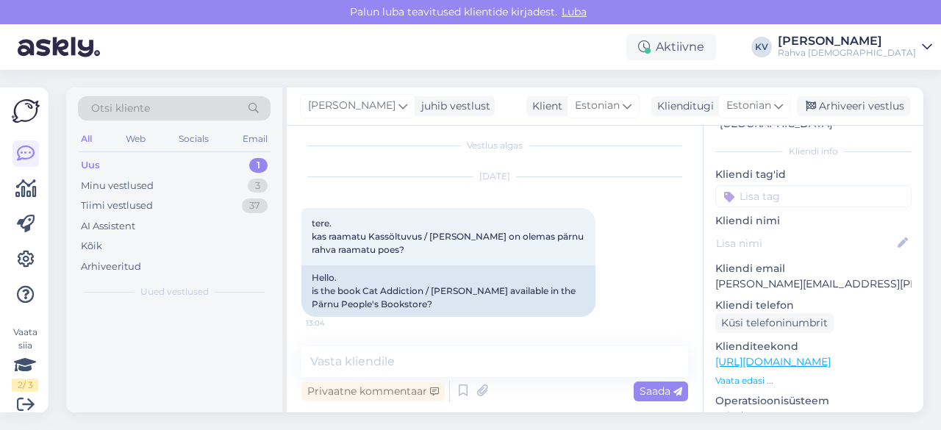
scroll to position [10, 0]
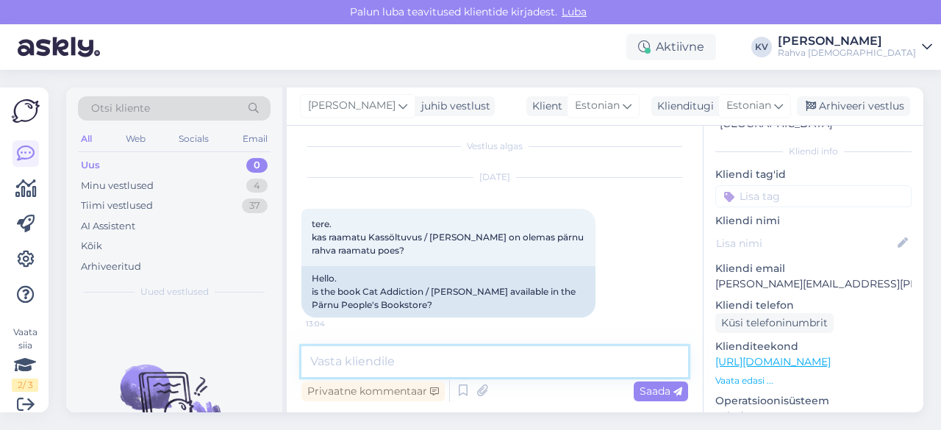
click at [410, 362] on textarea at bounding box center [494, 361] width 387 height 31
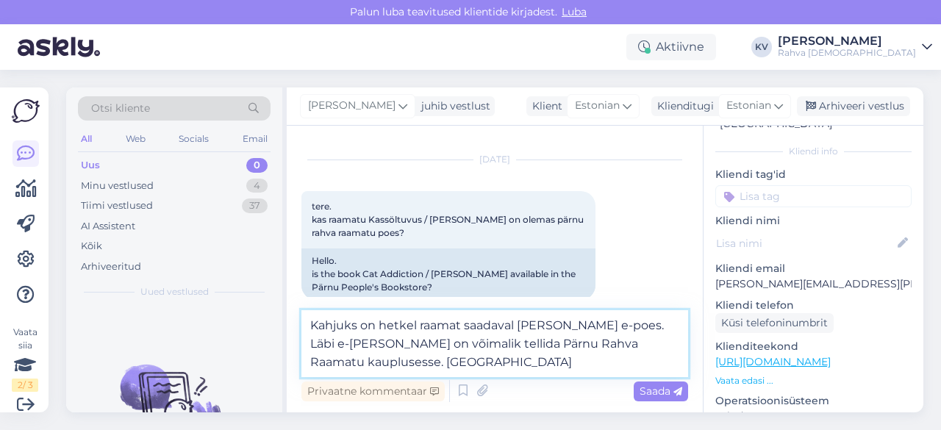
scroll to position [46, 0]
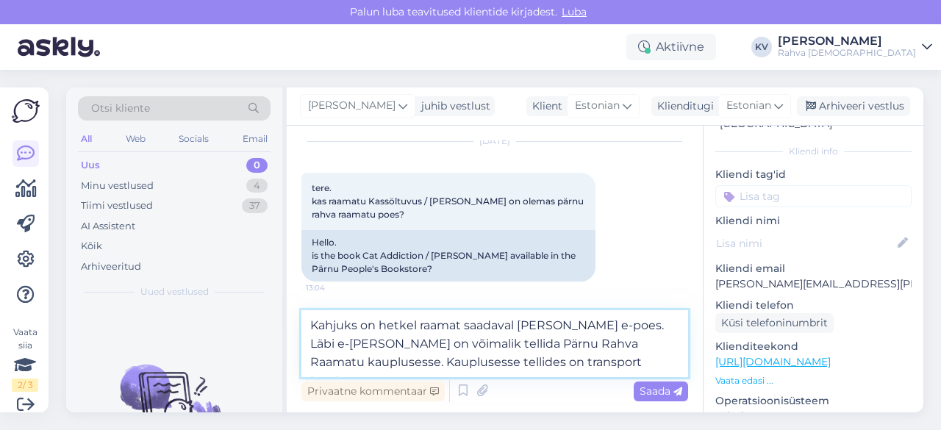
type textarea "Kahjuks on hetkel raamat saadaval [PERSON_NAME] e-poes. Läbi e-[PERSON_NAME] on…"
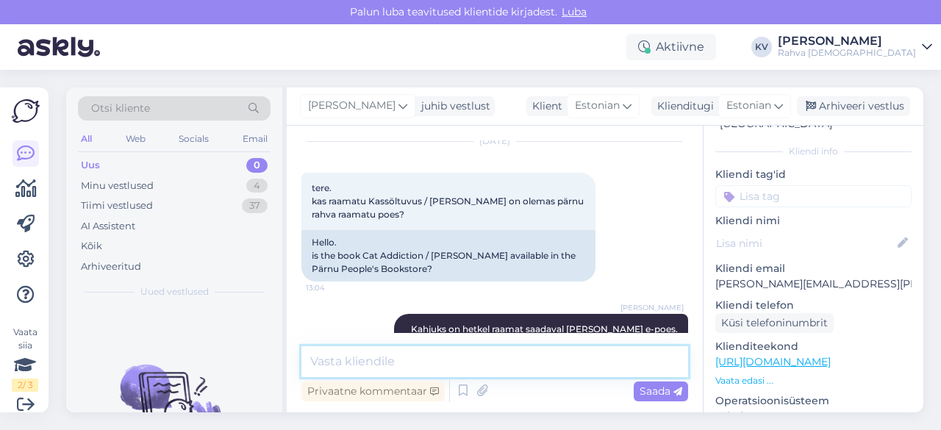
scroll to position [99, 0]
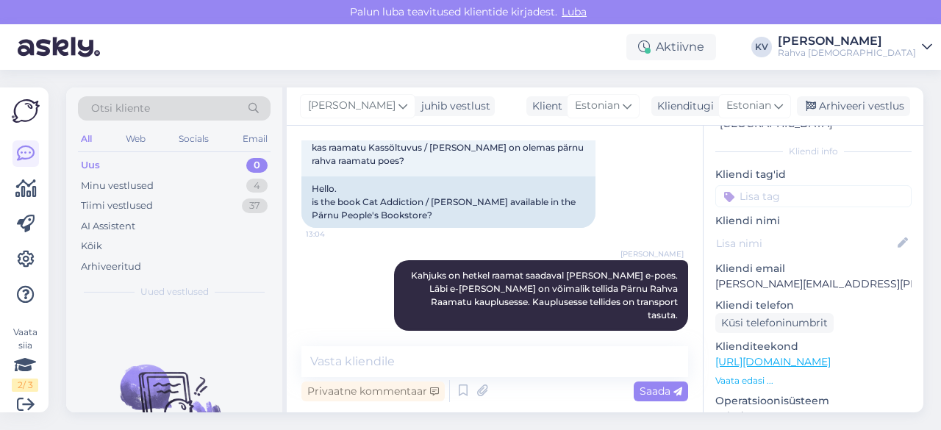
click at [855, 185] on input at bounding box center [813, 196] width 196 height 22
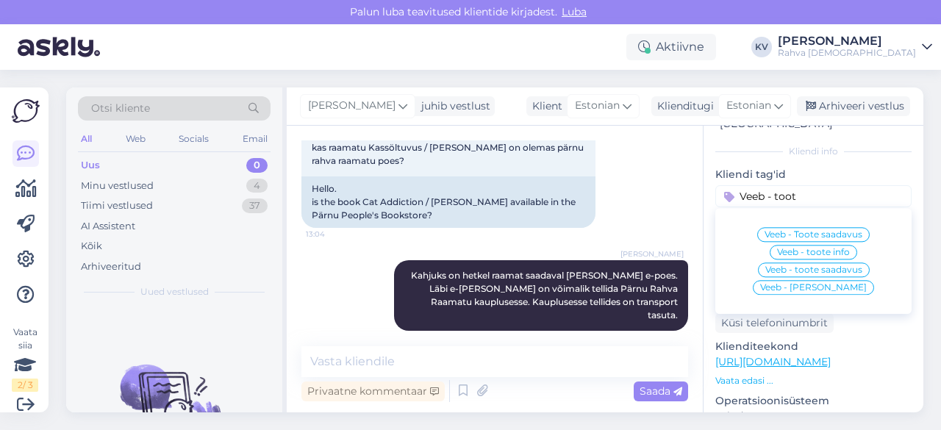
type input "Veeb - toot"
click at [830, 230] on span "Veeb - Toote saadavus" at bounding box center [813, 234] width 98 height 9
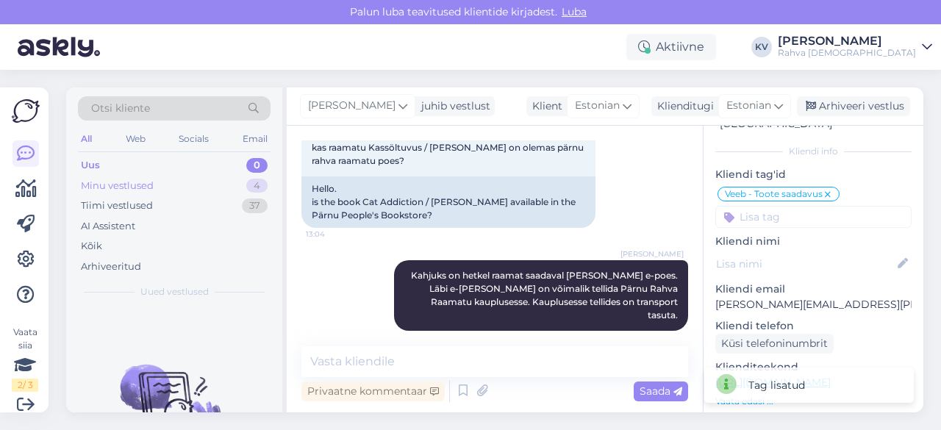
click at [137, 184] on div "Minu vestlused" at bounding box center [117, 186] width 73 height 15
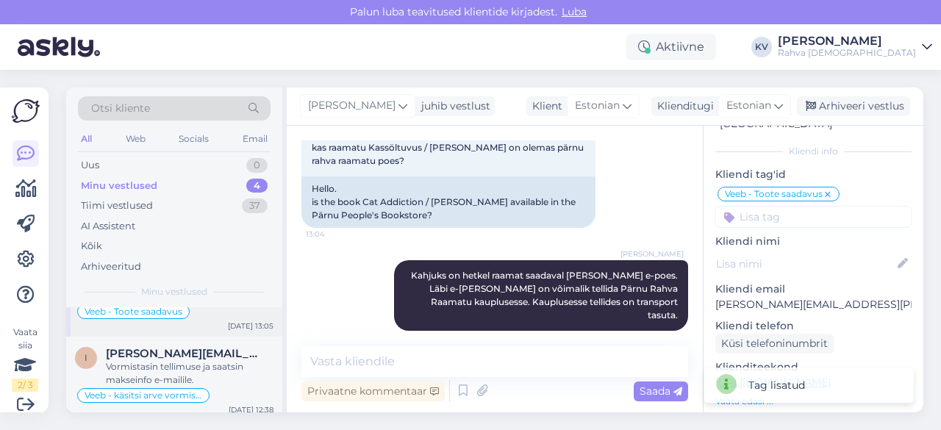
scroll to position [73, 0]
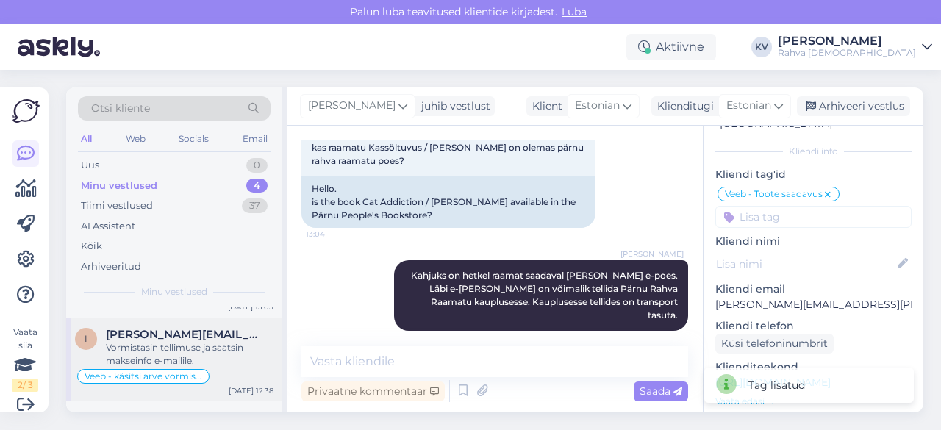
click at [149, 345] on div "Vormistasin tellimuse ja saatsin makseinfo e-mailile." at bounding box center [190, 354] width 168 height 26
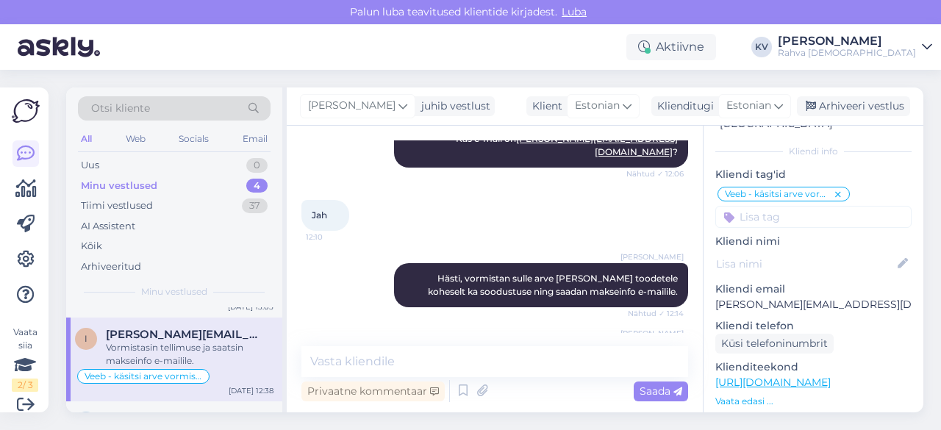
scroll to position [60, 0]
click at [844, 106] on div "Arhiveeri vestlus" at bounding box center [853, 106] width 113 height 20
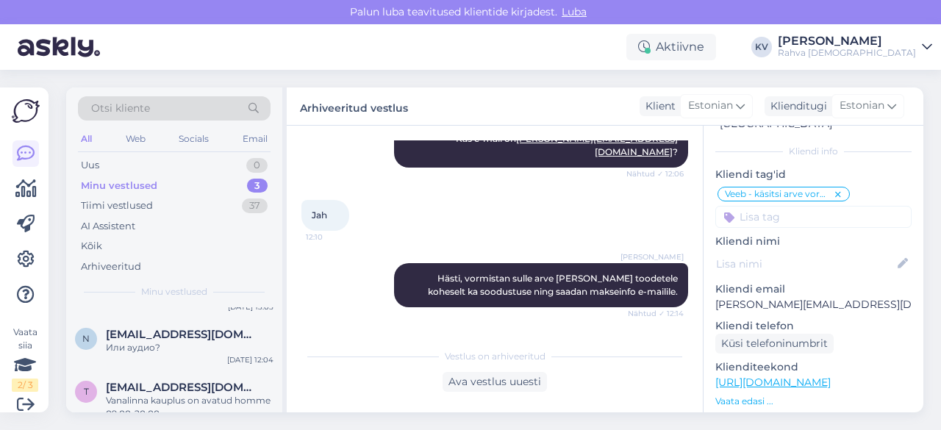
scroll to position [0, 0]
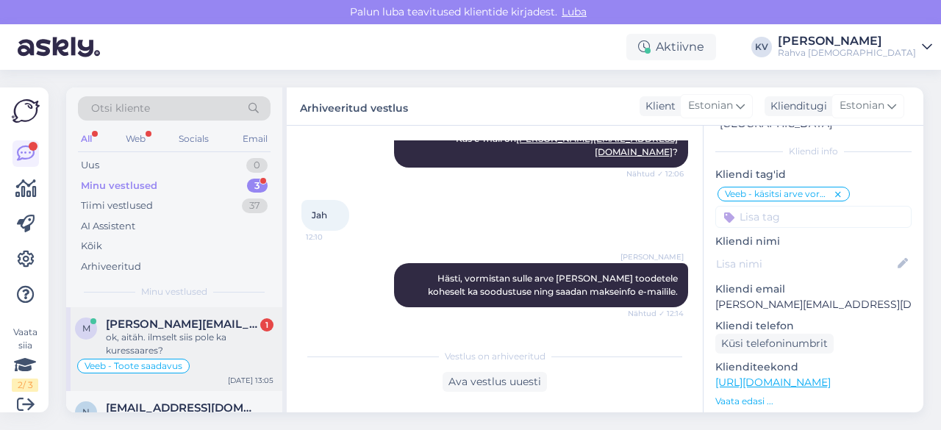
click at [150, 323] on span "[PERSON_NAME][EMAIL_ADDRESS][PERSON_NAME][DOMAIN_NAME]" at bounding box center [182, 323] width 153 height 13
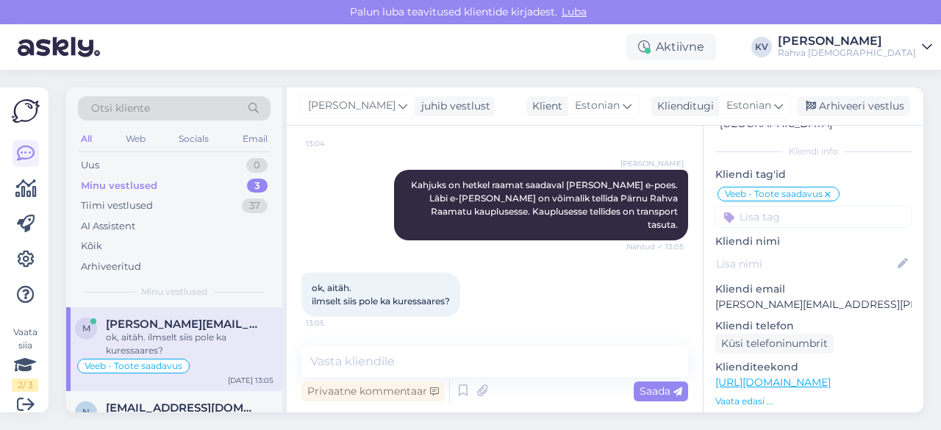
scroll to position [176, 0]
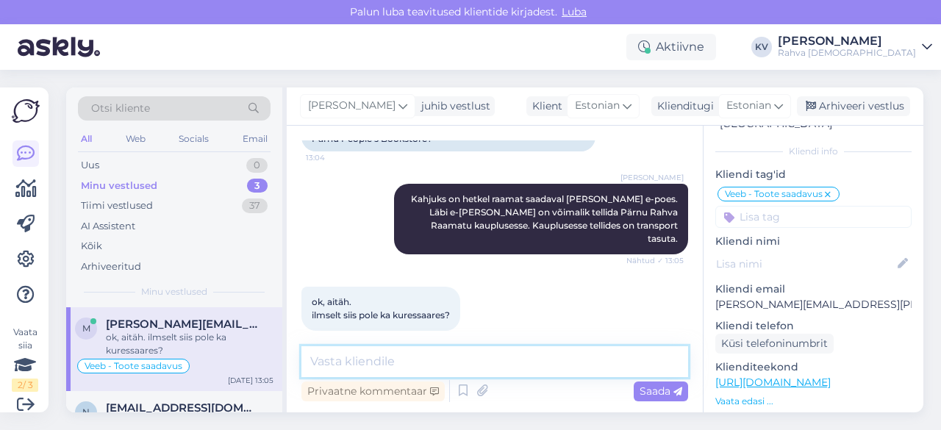
click at [410, 357] on textarea at bounding box center [494, 361] width 387 height 31
type textarea "e"
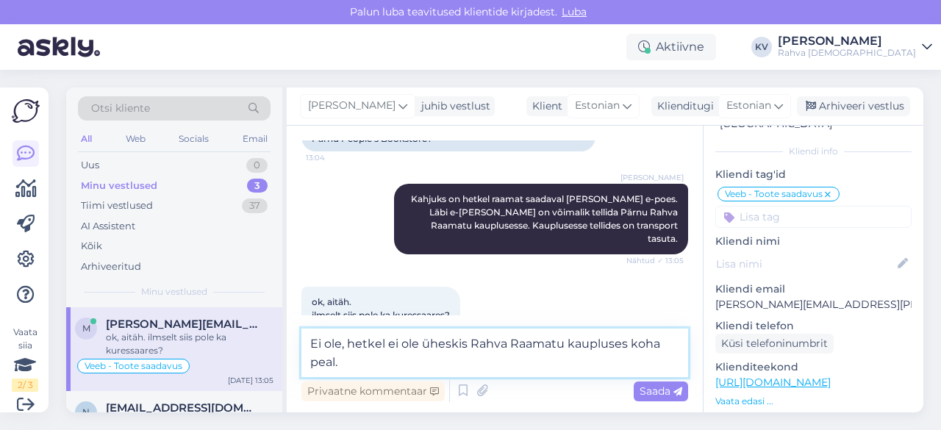
type textarea "Ei ole, hetkel ei ole üheskis Rahva Raamatu kaupluses koha peal."
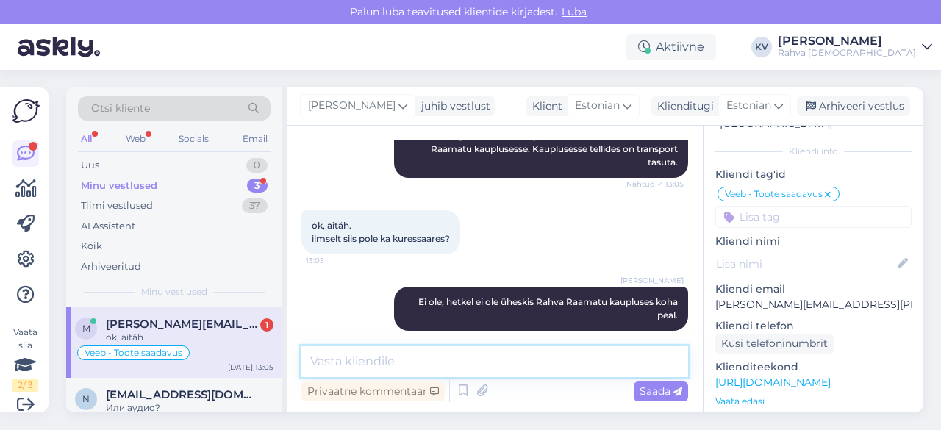
scroll to position [315, 0]
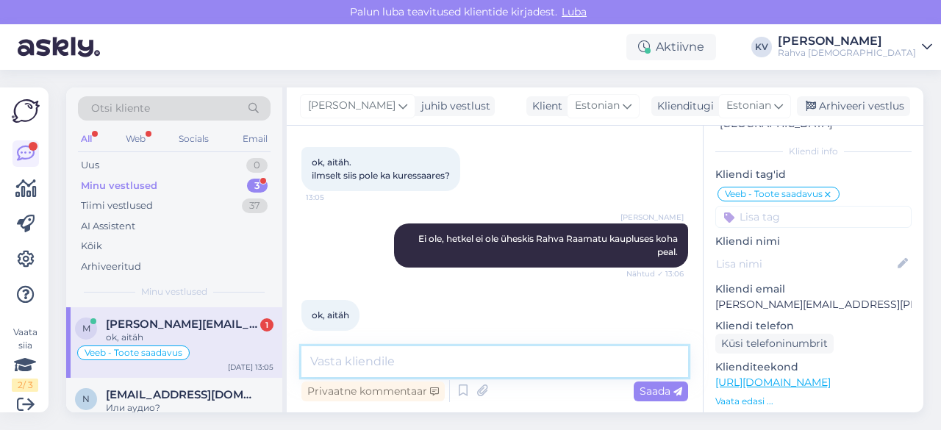
click at [397, 374] on textarea at bounding box center [494, 361] width 387 height 31
type textarea "Palun. Kaunist päeva!"
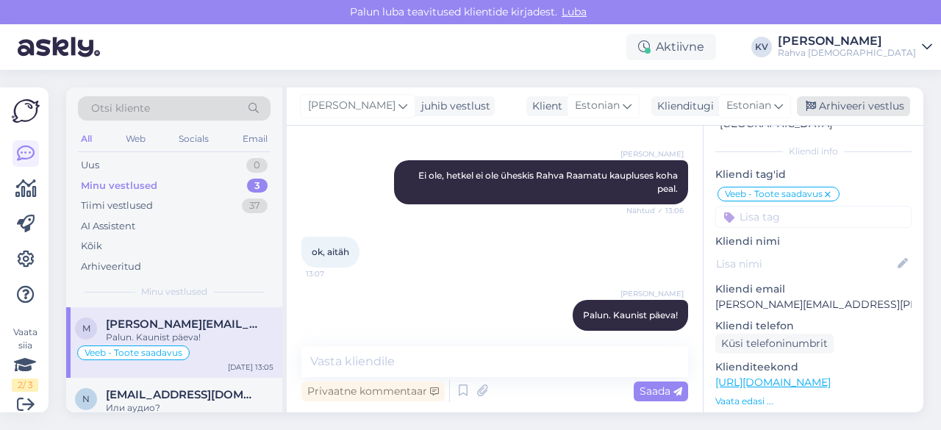
click at [869, 101] on div "Arhiveeri vestlus" at bounding box center [853, 106] width 113 height 20
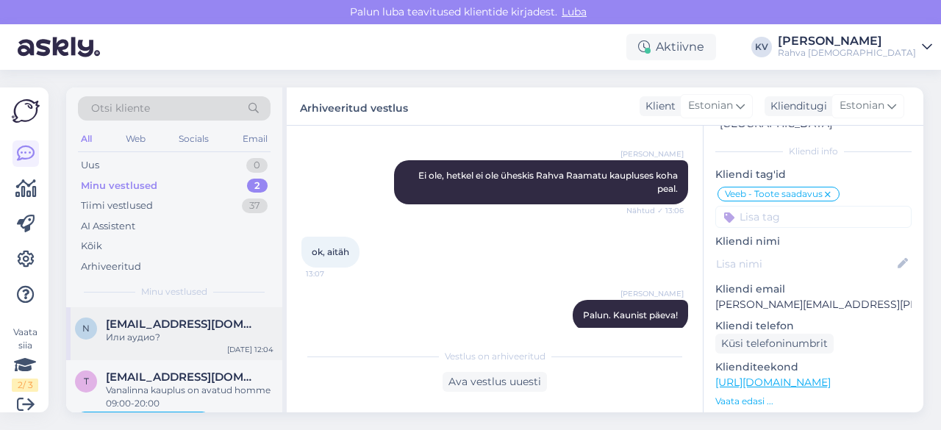
click at [159, 345] on div "n [EMAIL_ADDRESS][DOMAIN_NAME] Или аудио? [DATE] 12:04" at bounding box center [174, 333] width 216 height 53
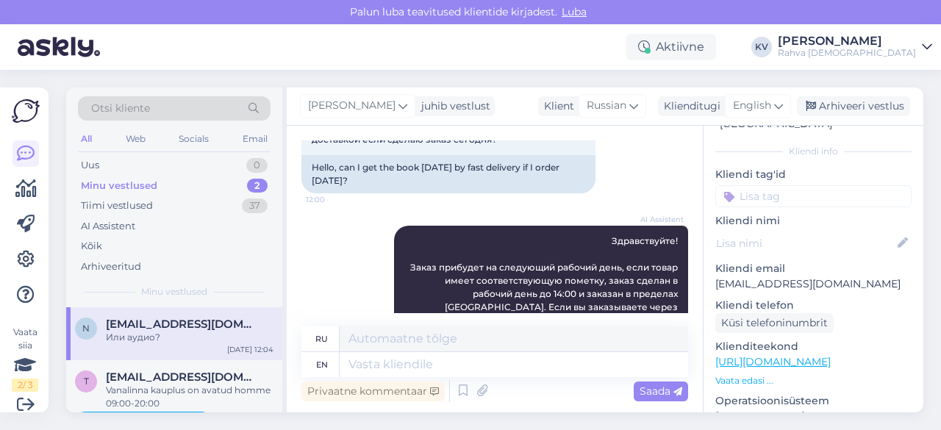
scroll to position [0, 0]
